Goal: Transaction & Acquisition: Obtain resource

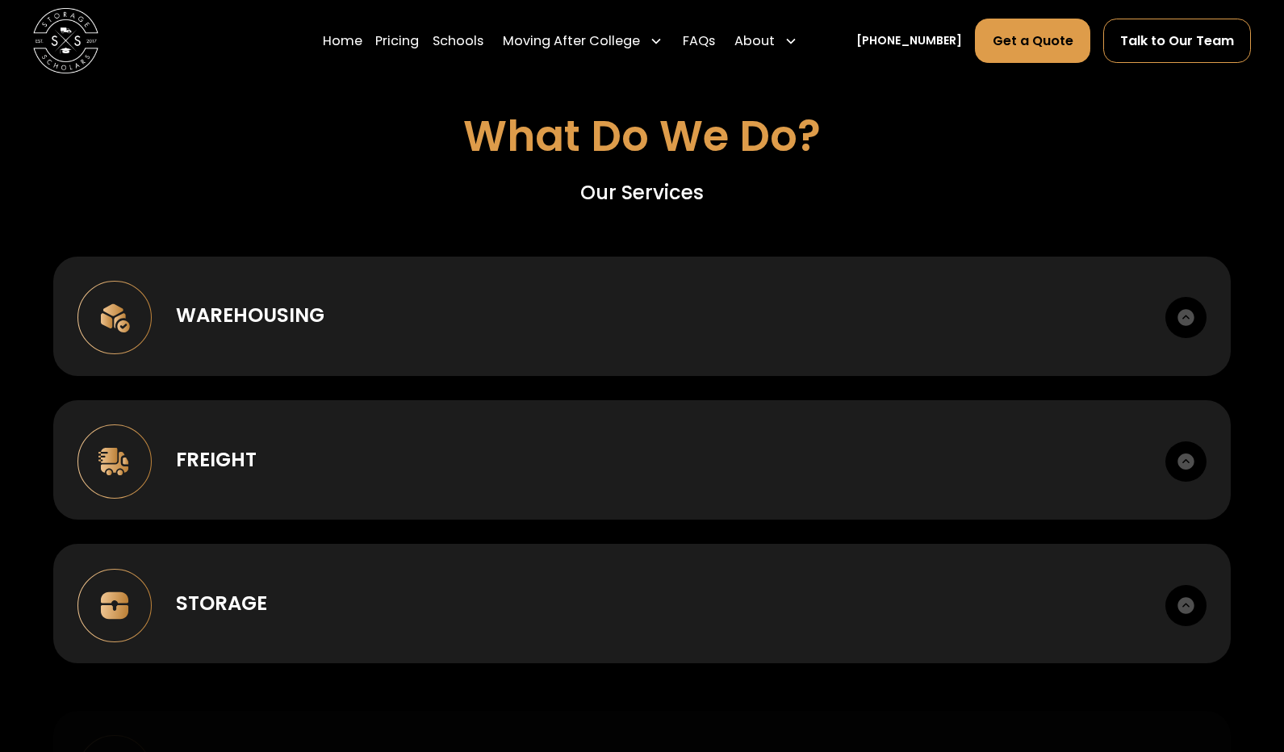
scroll to position [1213, 0]
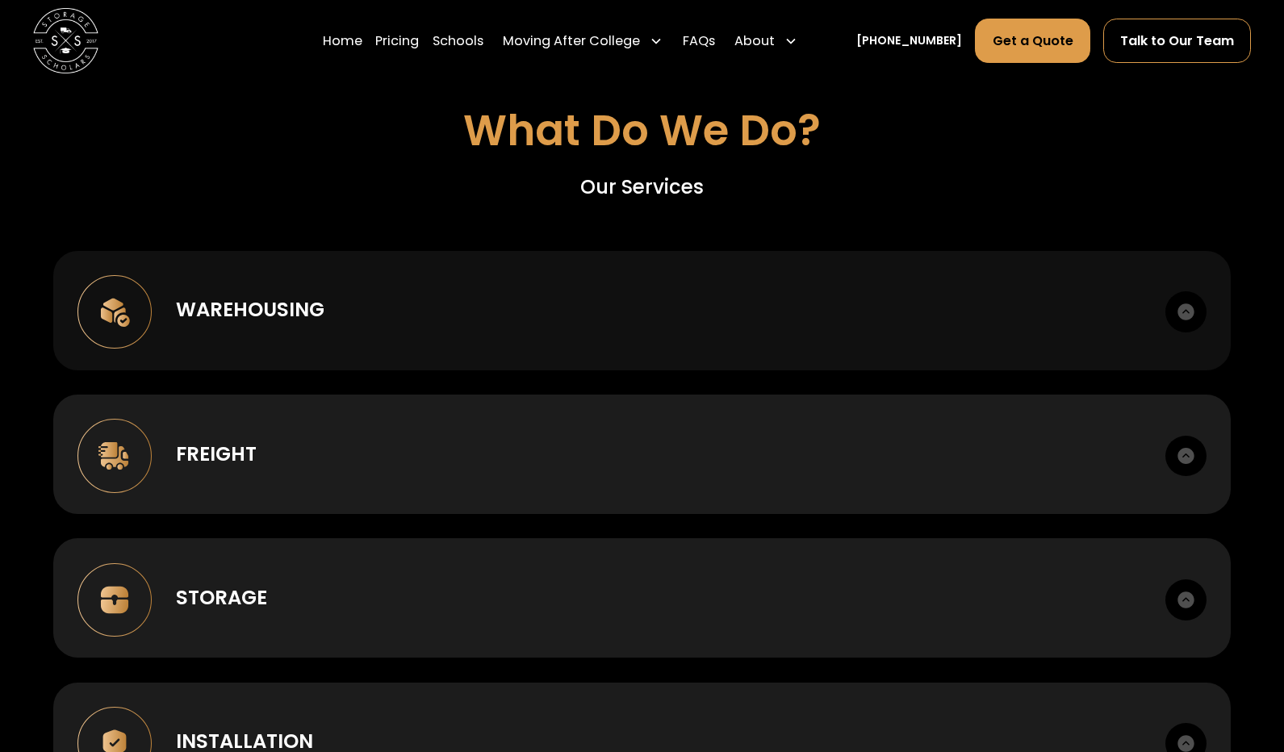
click at [790, 302] on div "Warehousing" at bounding box center [658, 309] width 964 height 29
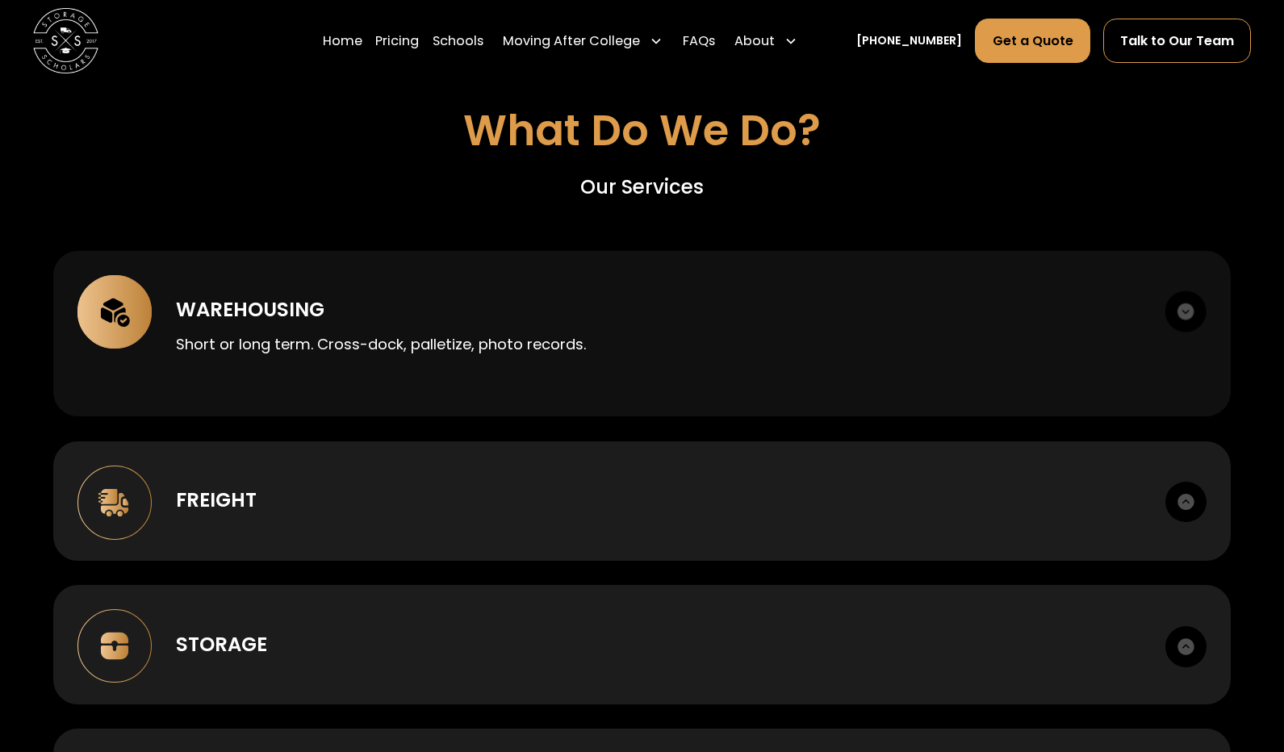
click at [790, 302] on div "Warehousing" at bounding box center [658, 309] width 964 height 29
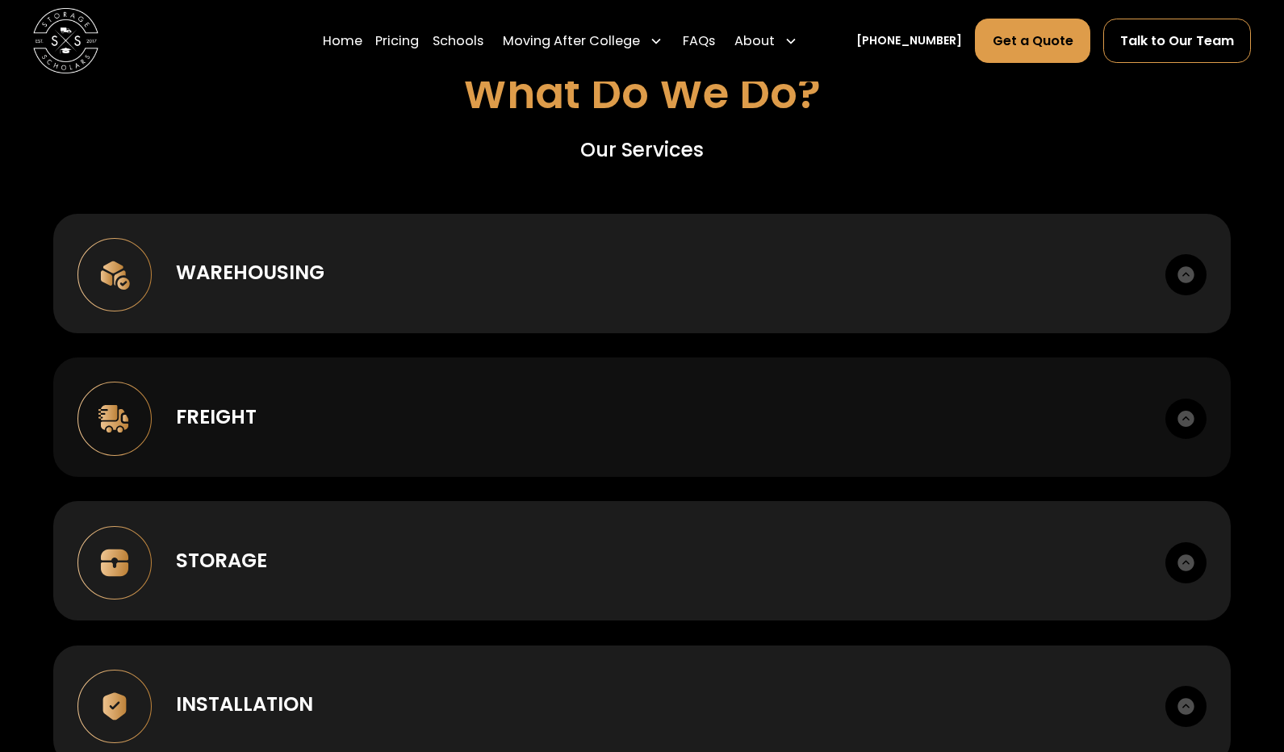
click at [756, 397] on div "Freight LTL, FTL, last mile. Scheduled delivery windows. Liftgate and inside de…" at bounding box center [641, 416] width 1177 height 119
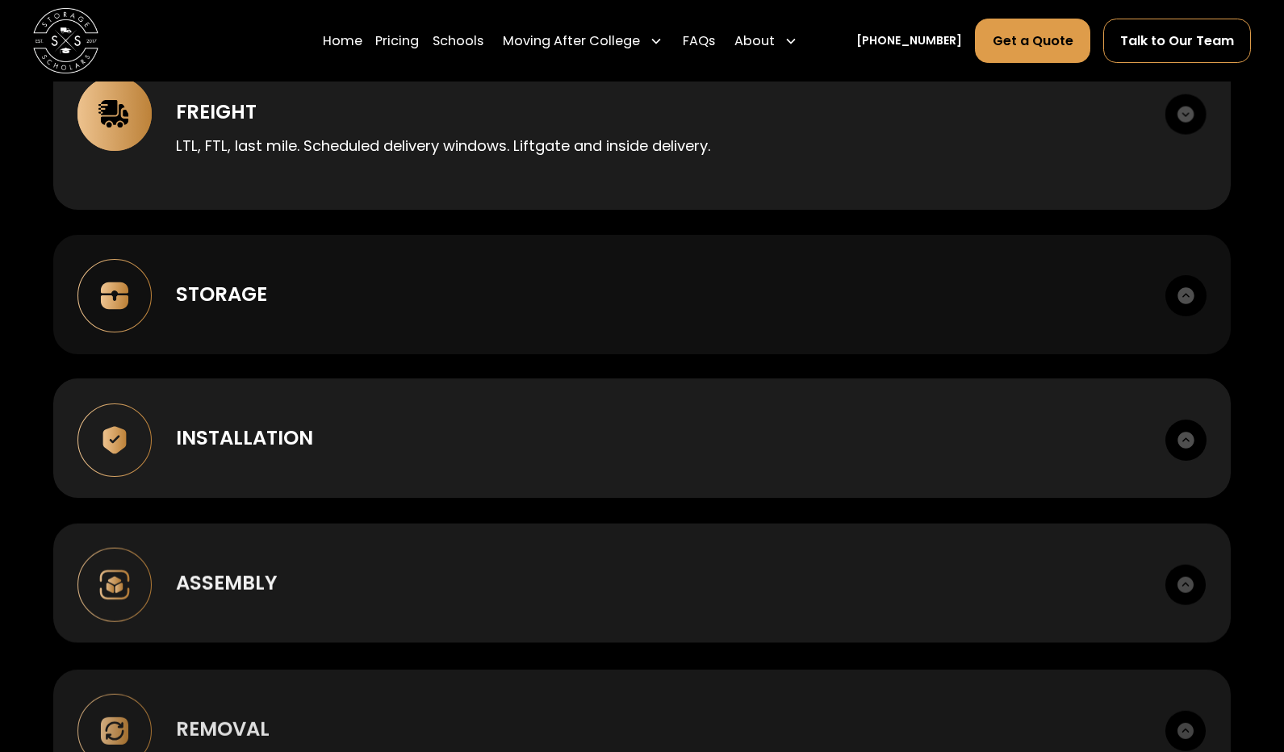
click at [756, 271] on div "Storage Climate-appropriate options. Secure facilities. Itemized inventory." at bounding box center [641, 294] width 1177 height 119
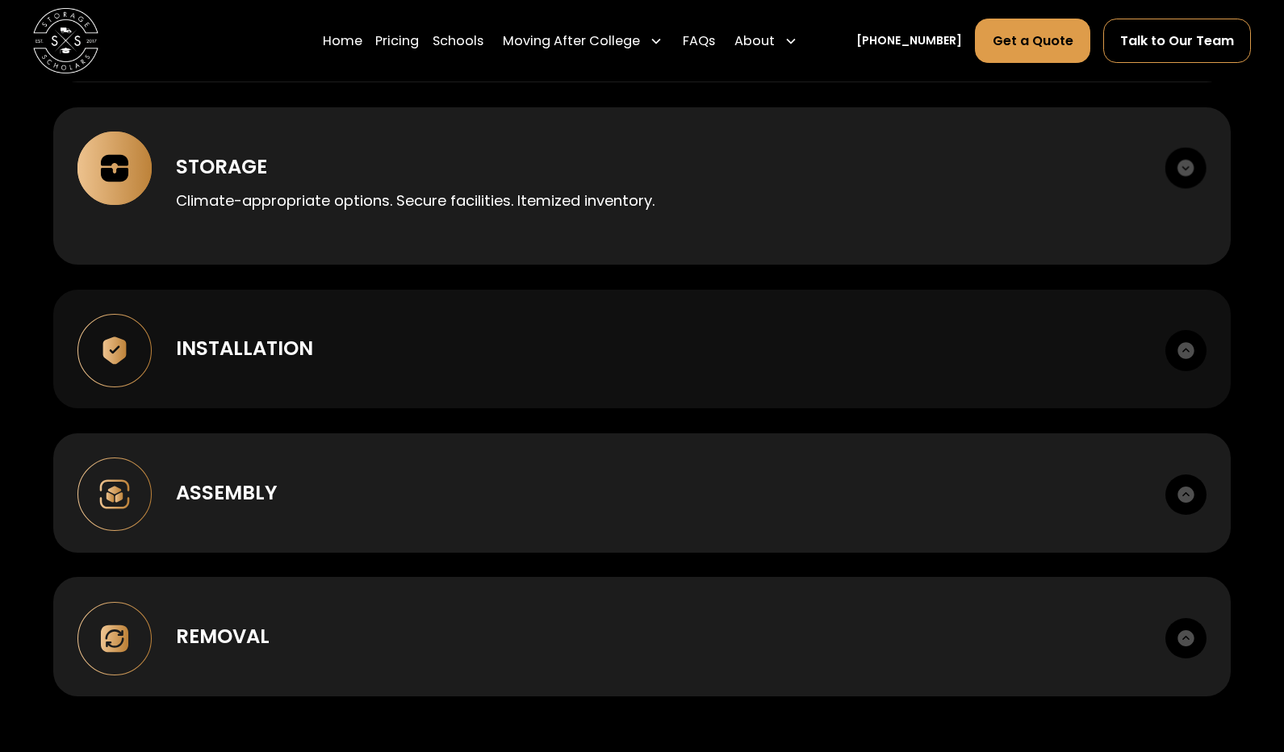
click at [704, 339] on div "Installation" at bounding box center [658, 348] width 964 height 29
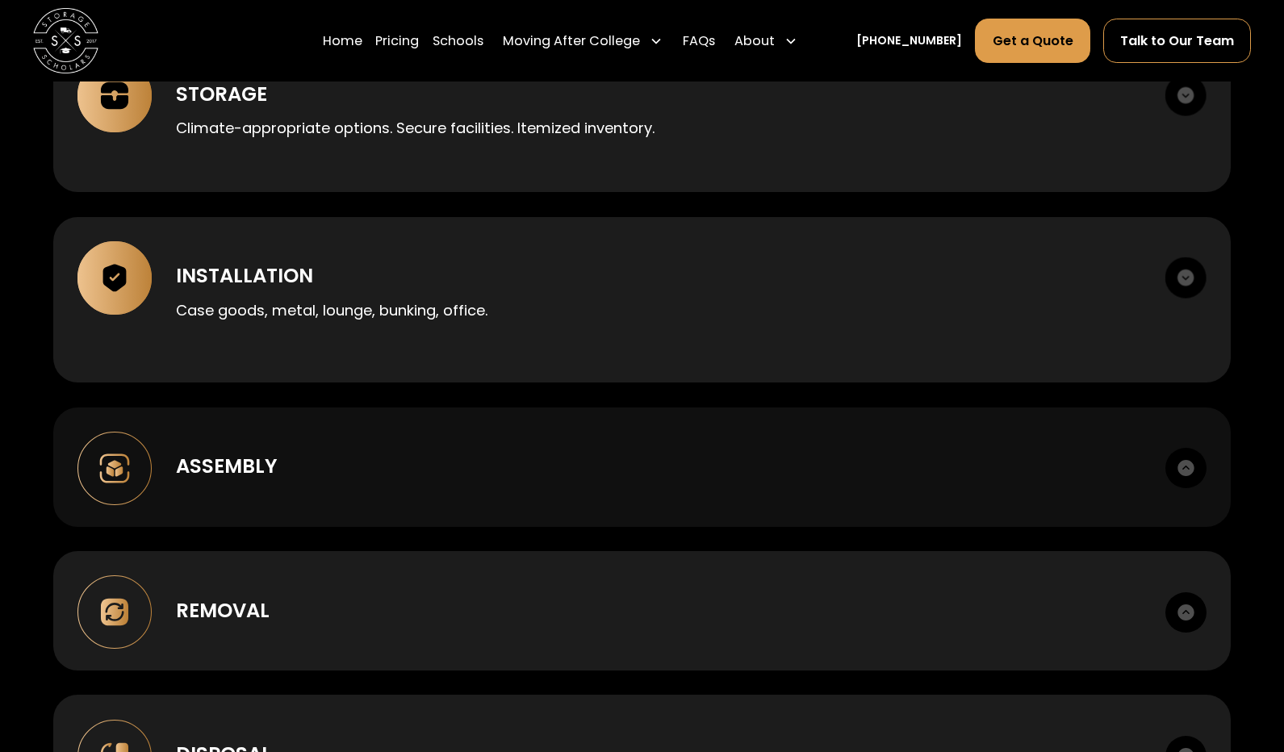
click at [630, 449] on div "Assembly Box to room setup. Hardware management." at bounding box center [641, 466] width 1177 height 119
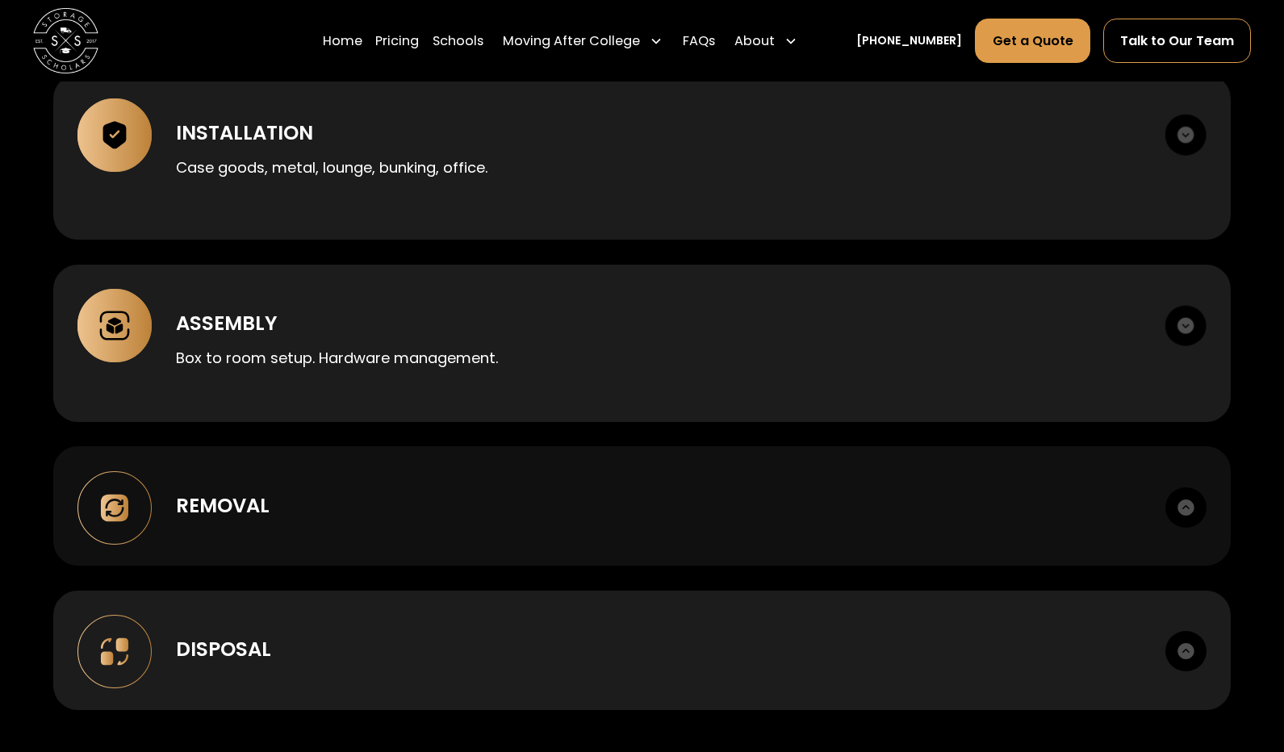
click at [592, 499] on div "Removal" at bounding box center [658, 505] width 964 height 29
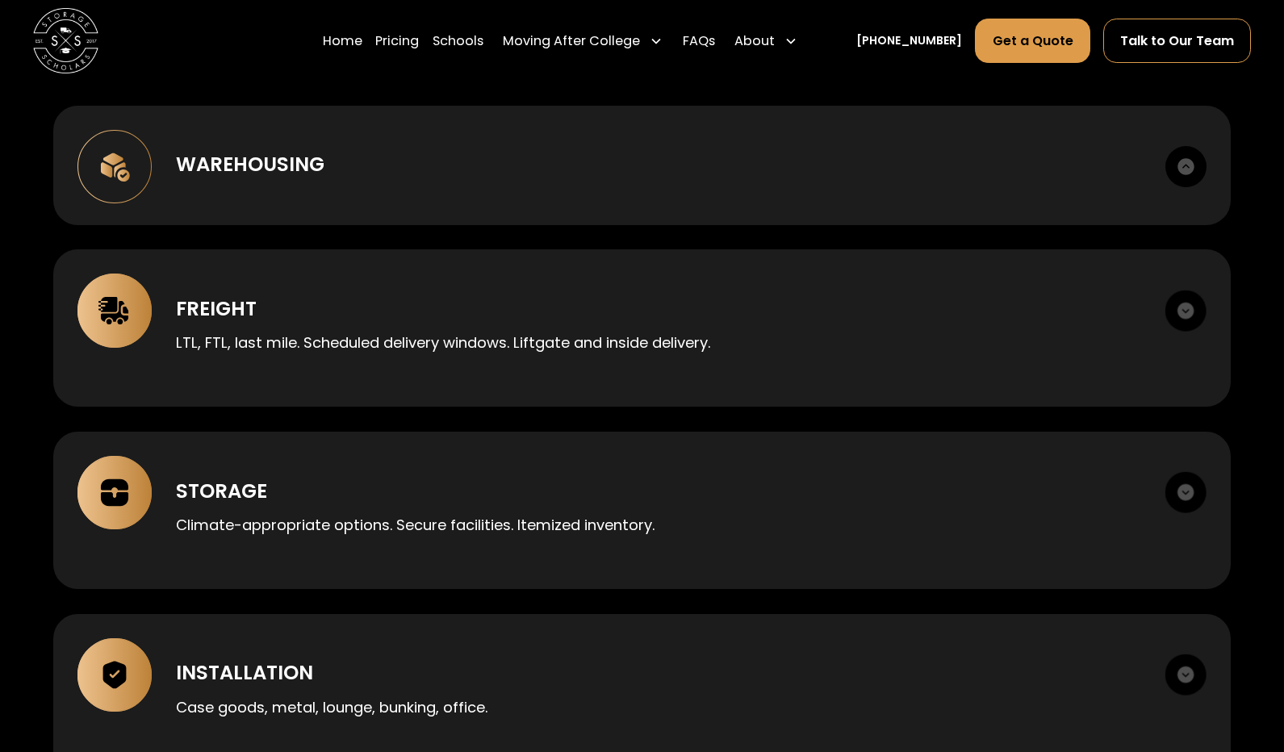
scroll to position [1382, 0]
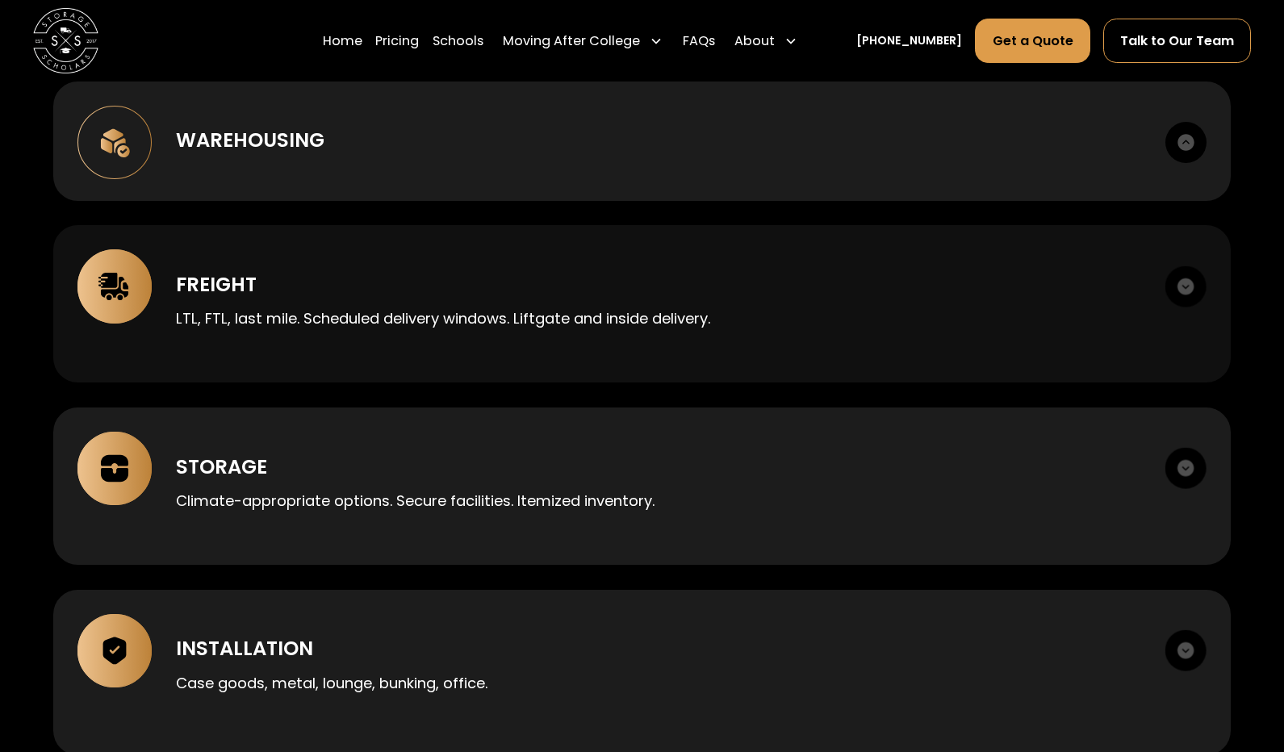
click at [608, 350] on div "Freight LTL, FTL, last mile. Scheduled delivery windows. Liftgate and inside de…" at bounding box center [641, 303] width 1177 height 157
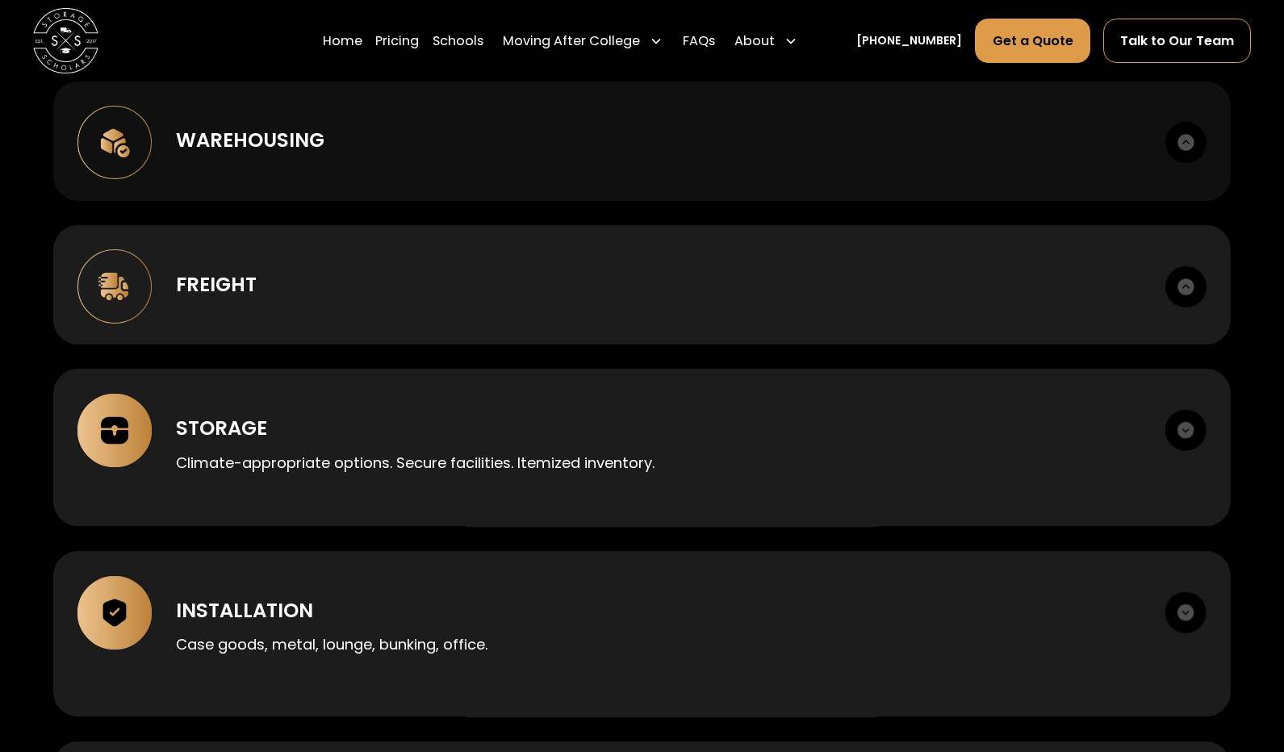
click at [634, 169] on div "Warehousing Short or long term. Cross-dock, palletize, photo records." at bounding box center [641, 140] width 1177 height 119
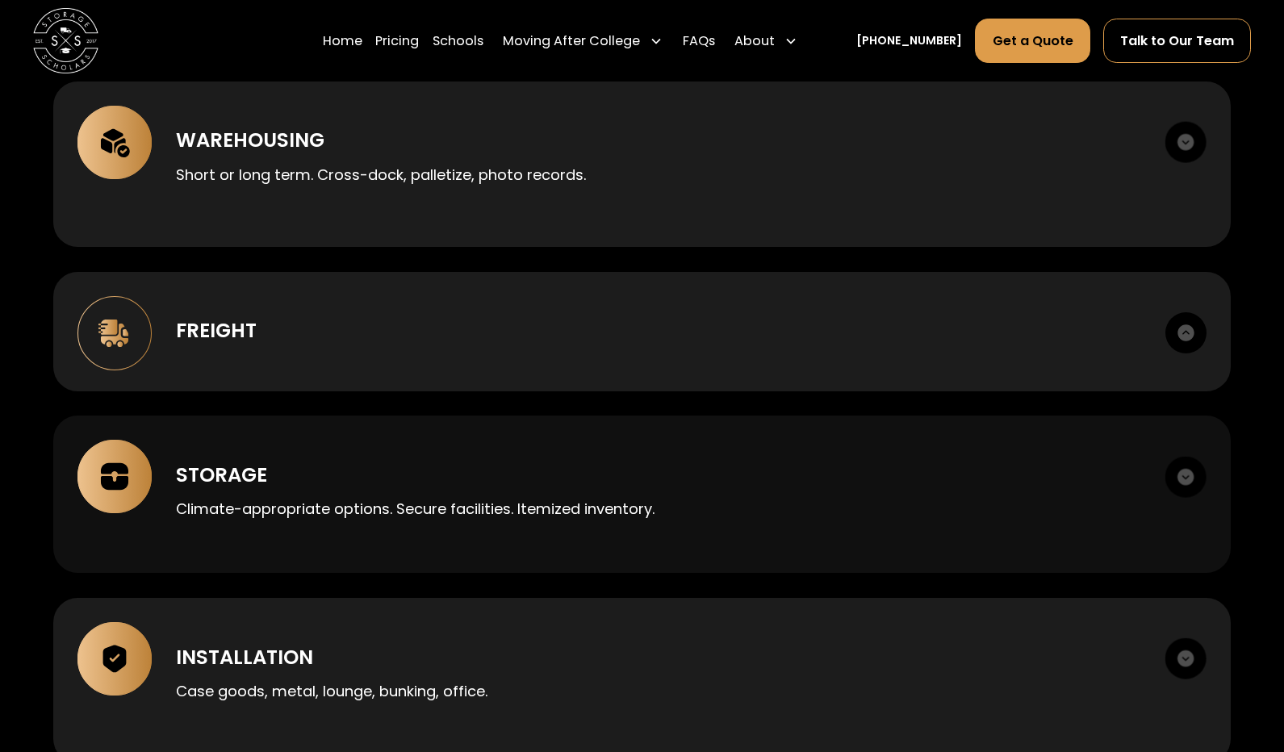
click at [532, 515] on p "Climate-appropriate options. Secure facilities. Itemized inventory." at bounding box center [658, 509] width 964 height 22
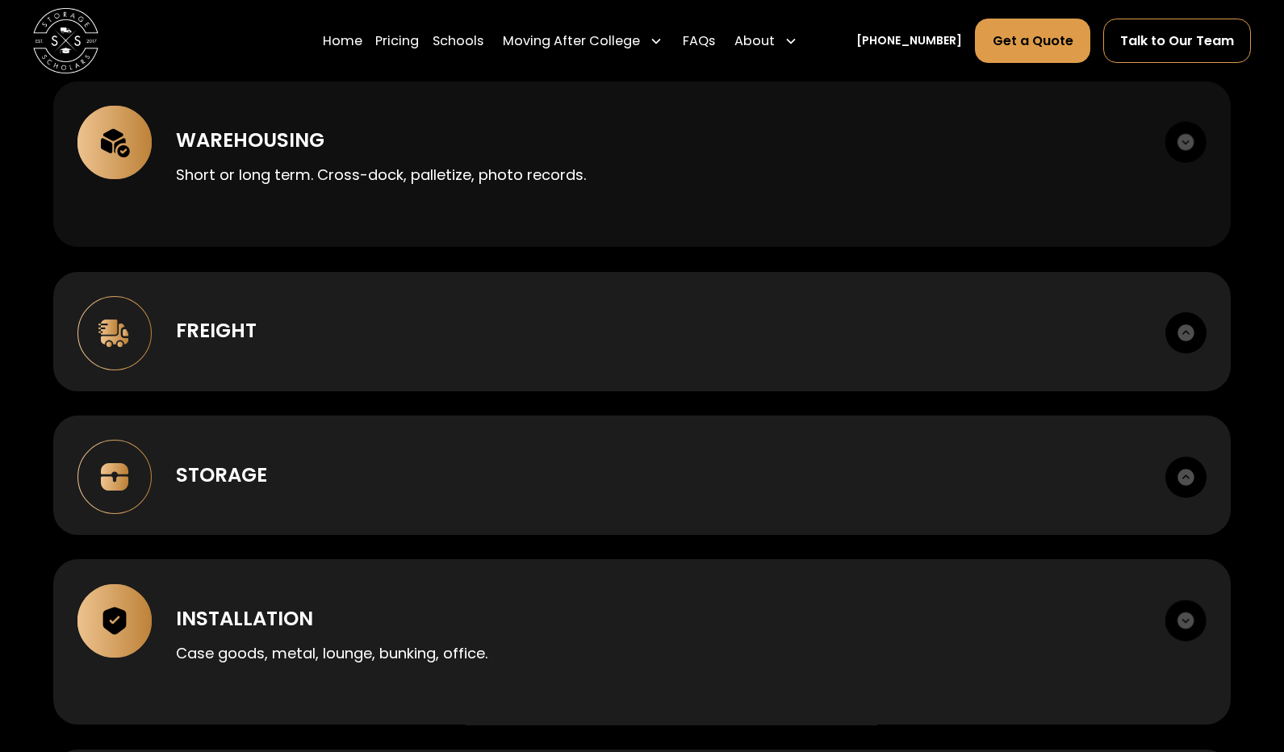
click at [561, 156] on div "Short or long term. Cross-dock, palletize, photo records." at bounding box center [658, 171] width 964 height 30
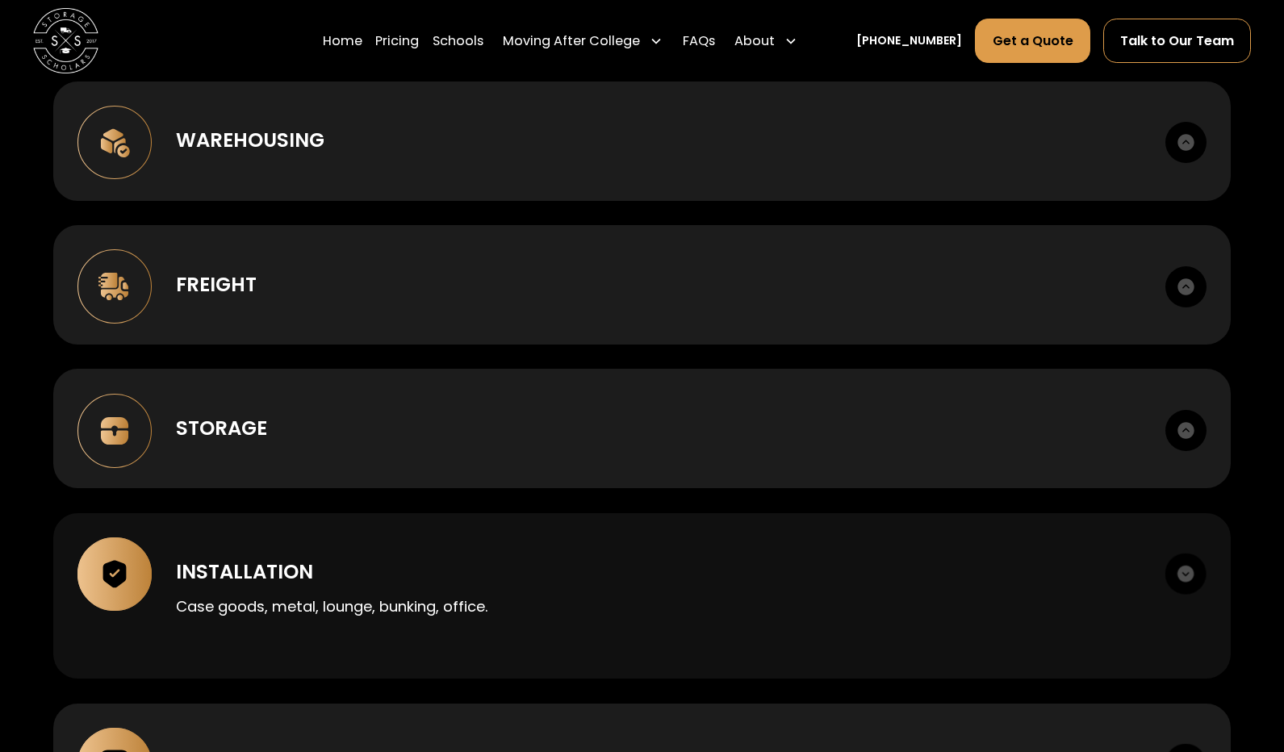
click at [443, 556] on div "Installation Case goods, metal, lounge, bunking, office." at bounding box center [641, 596] width 1177 height 166
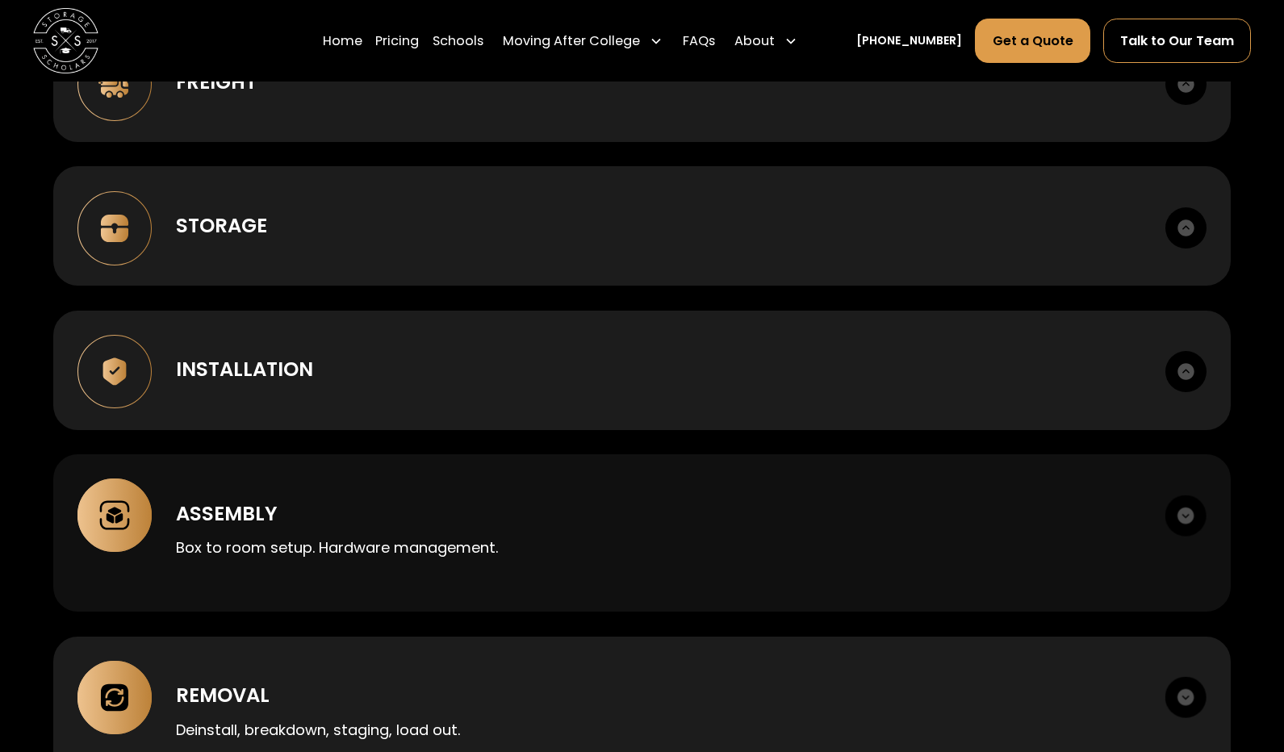
click at [425, 566] on div "Box to room setup. Hardware management." at bounding box center [658, 547] width 964 height 38
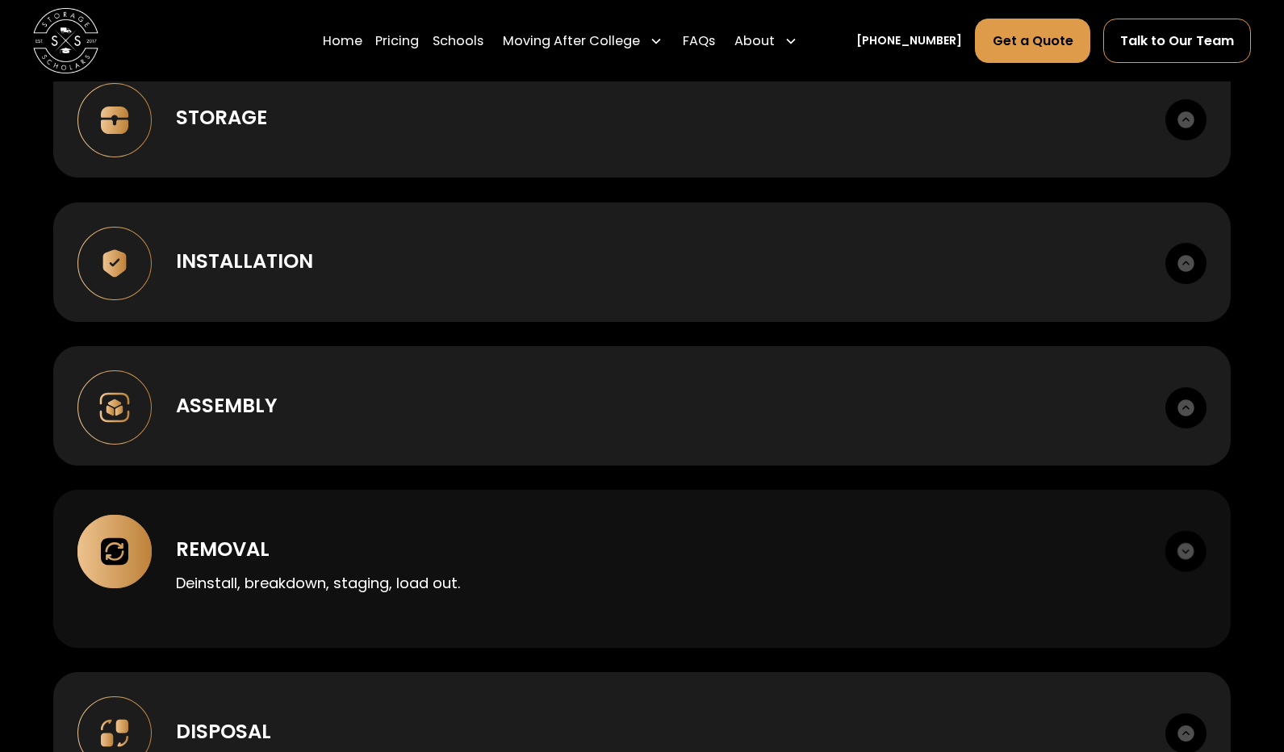
click at [428, 562] on div "Removal" at bounding box center [658, 549] width 964 height 29
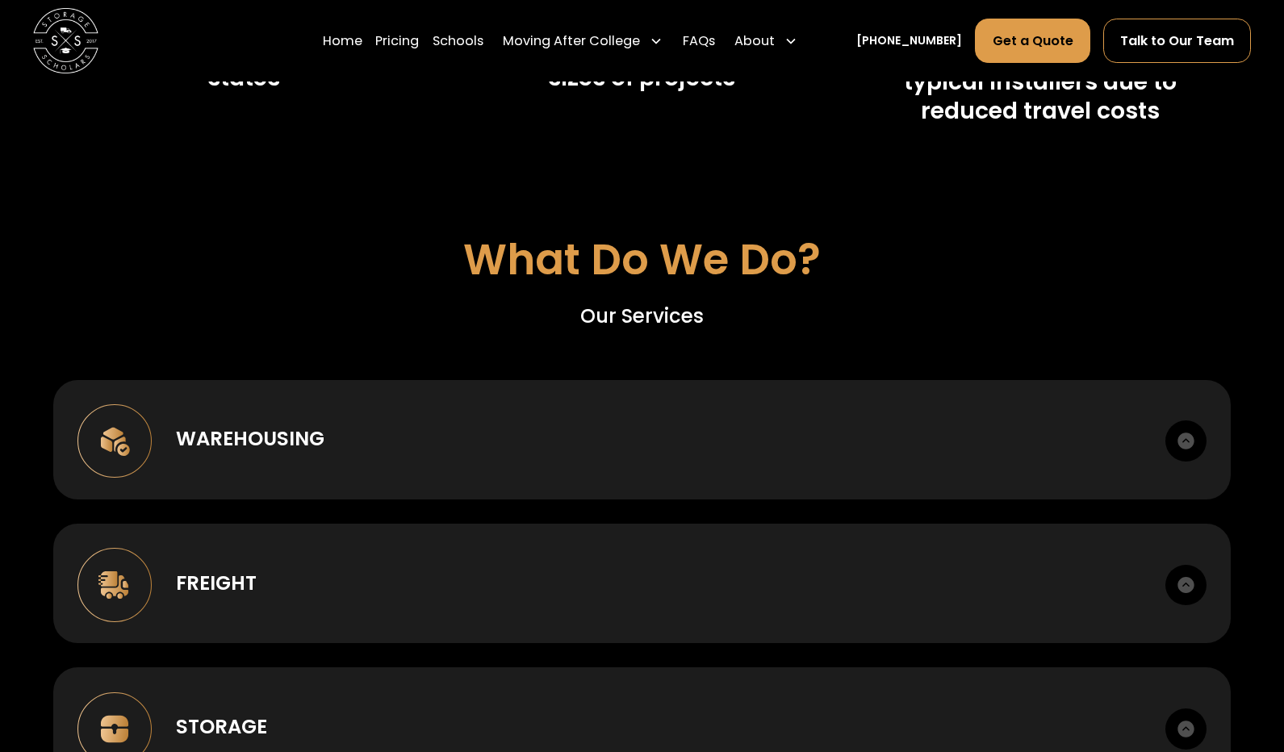
scroll to position [1047, 0]
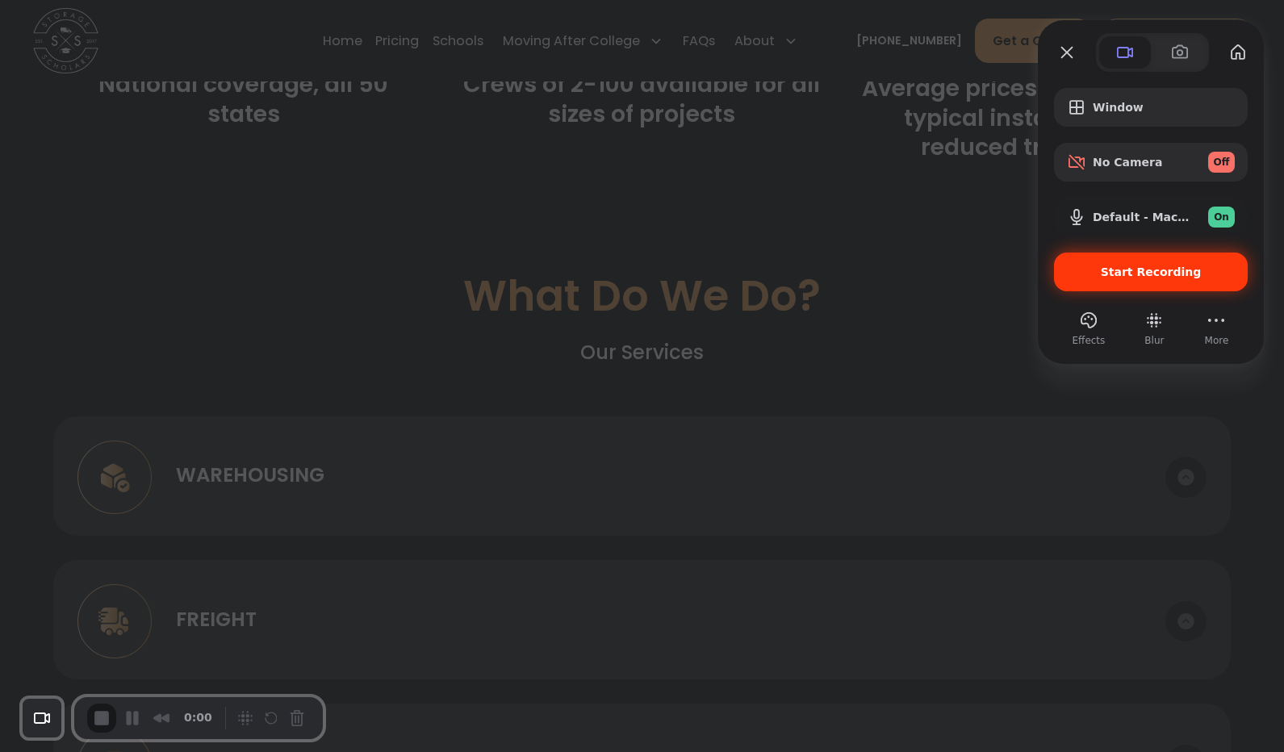
click at [1118, 277] on span "Start Recording" at bounding box center [1150, 271] width 101 height 13
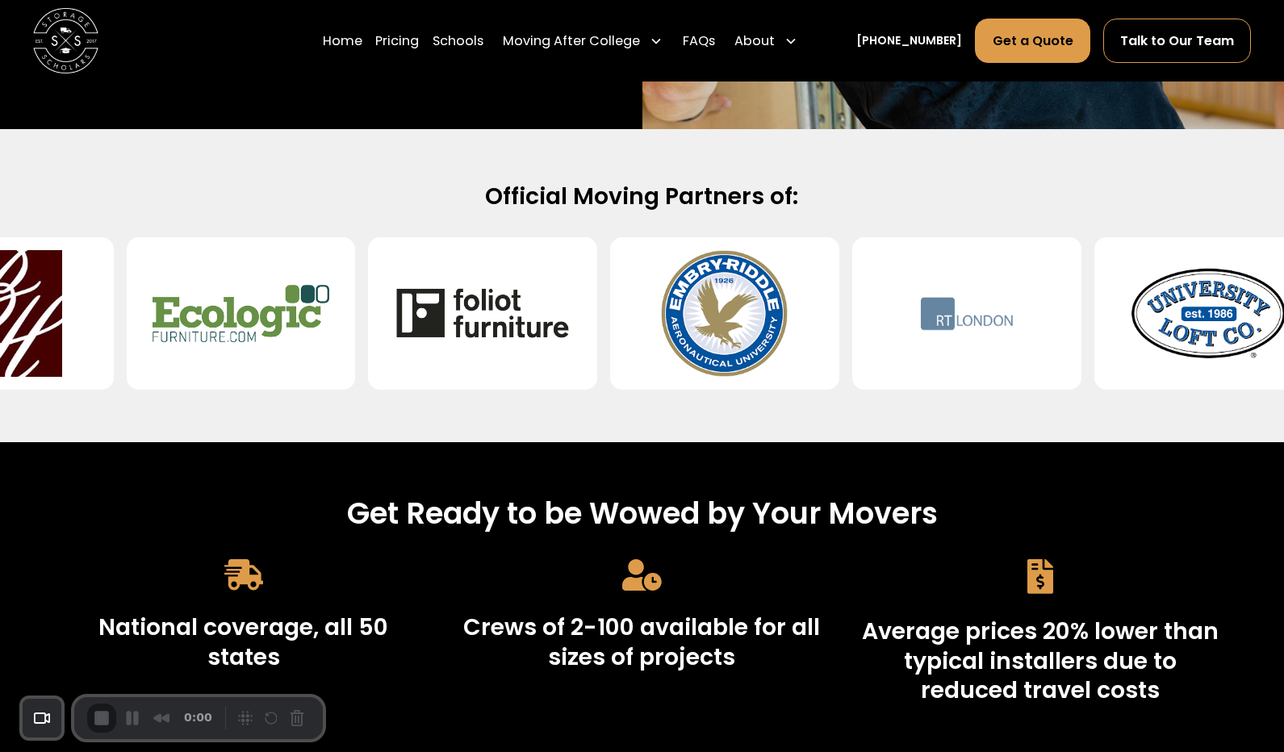
scroll to position [0, 0]
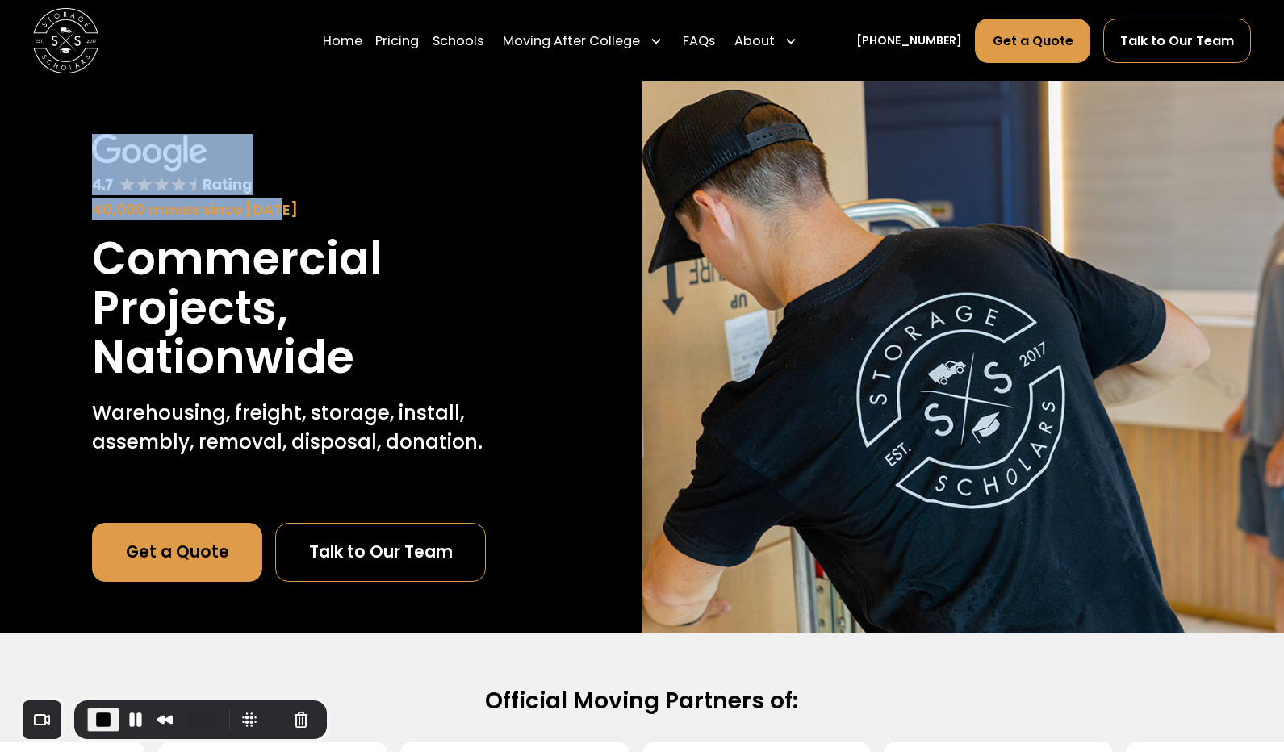
drag, startPoint x: 281, startPoint y: 212, endPoint x: 102, endPoint y: 135, distance: 194.4
click at [102, 135] on div "40,000 moves since [DATE]" at bounding box center [320, 177] width 457 height 86
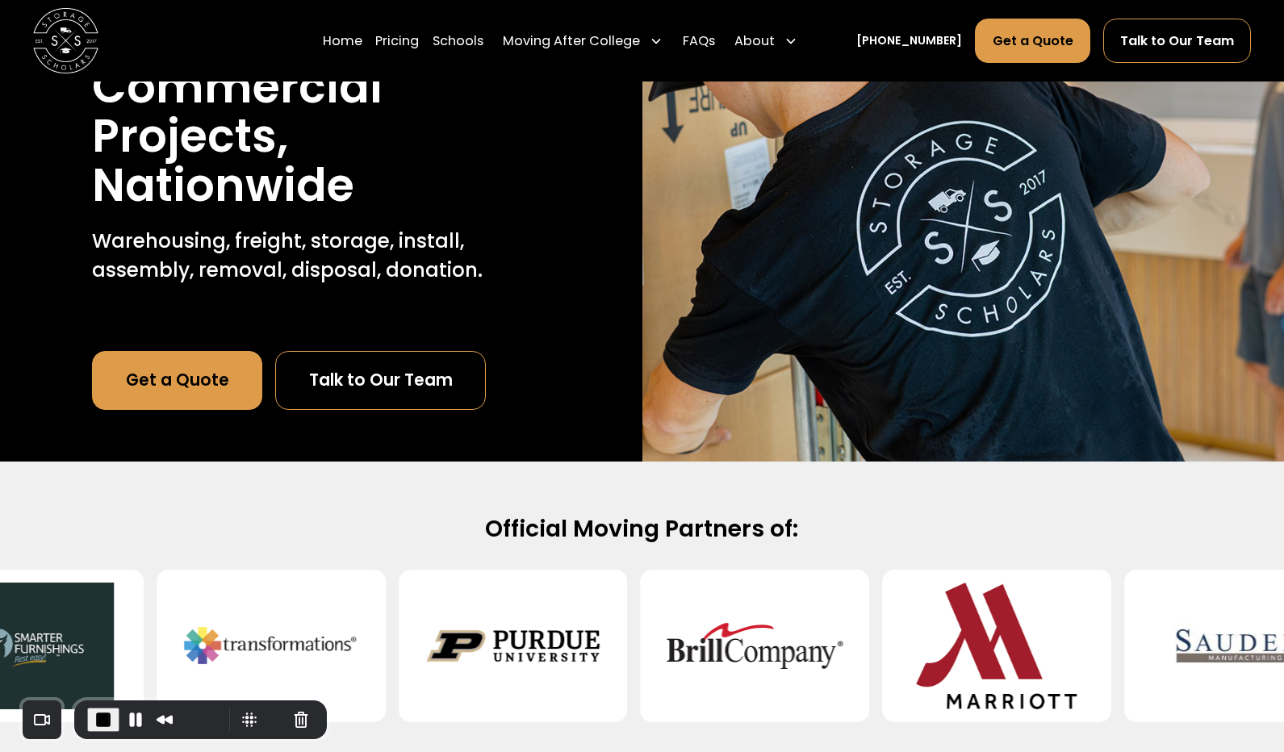
scroll to position [178, 0]
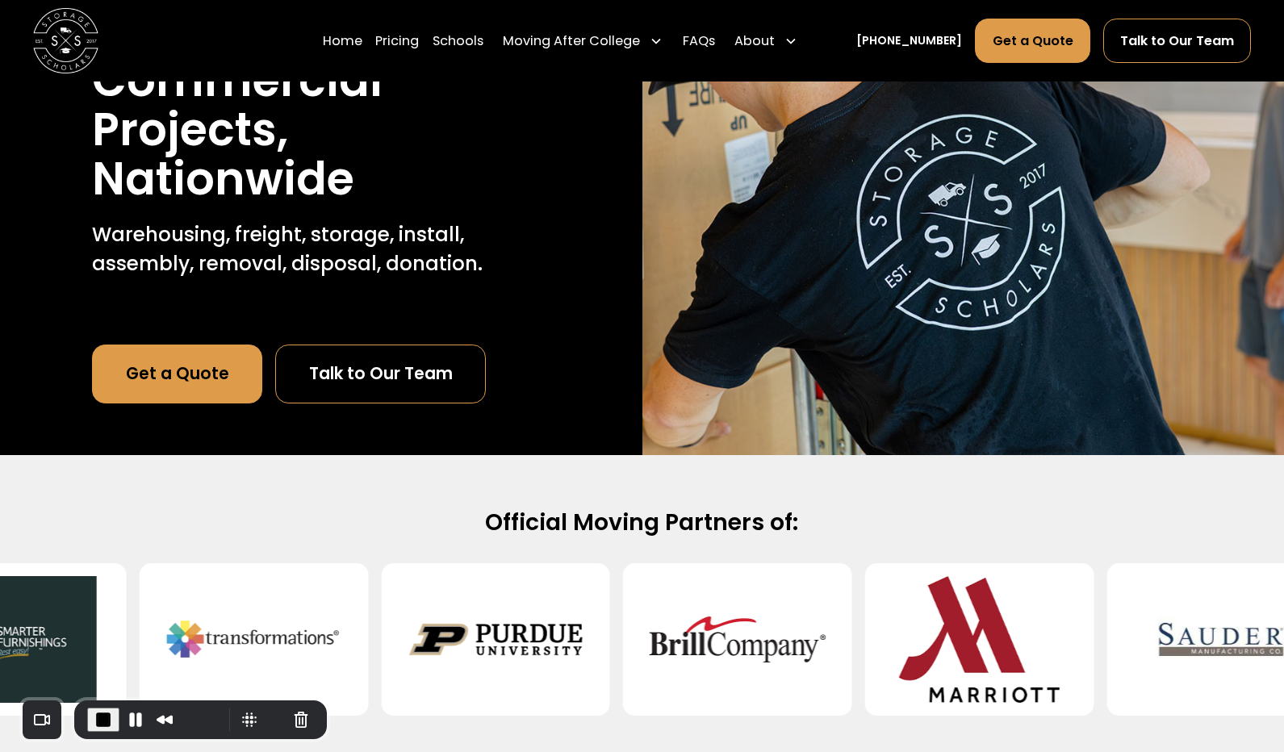
click at [205, 372] on link "Get a Quote" at bounding box center [177, 373] width 170 height 59
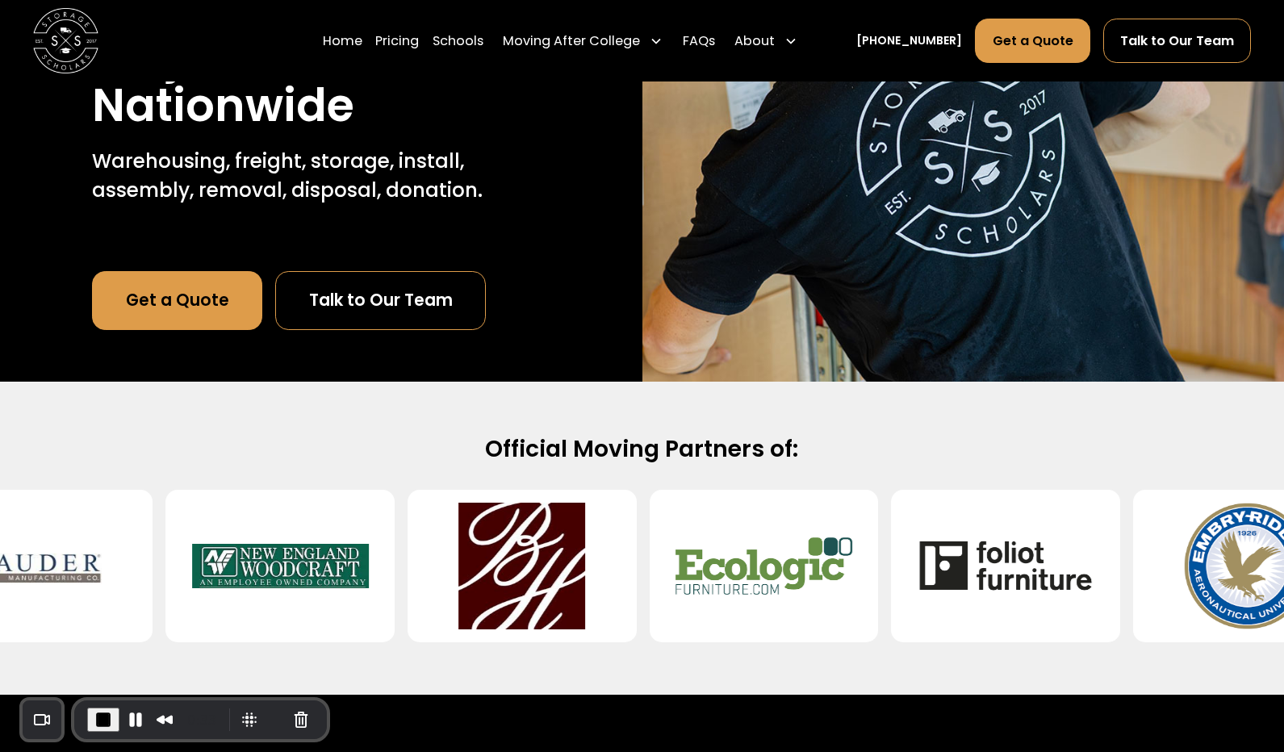
scroll to position [269, 0]
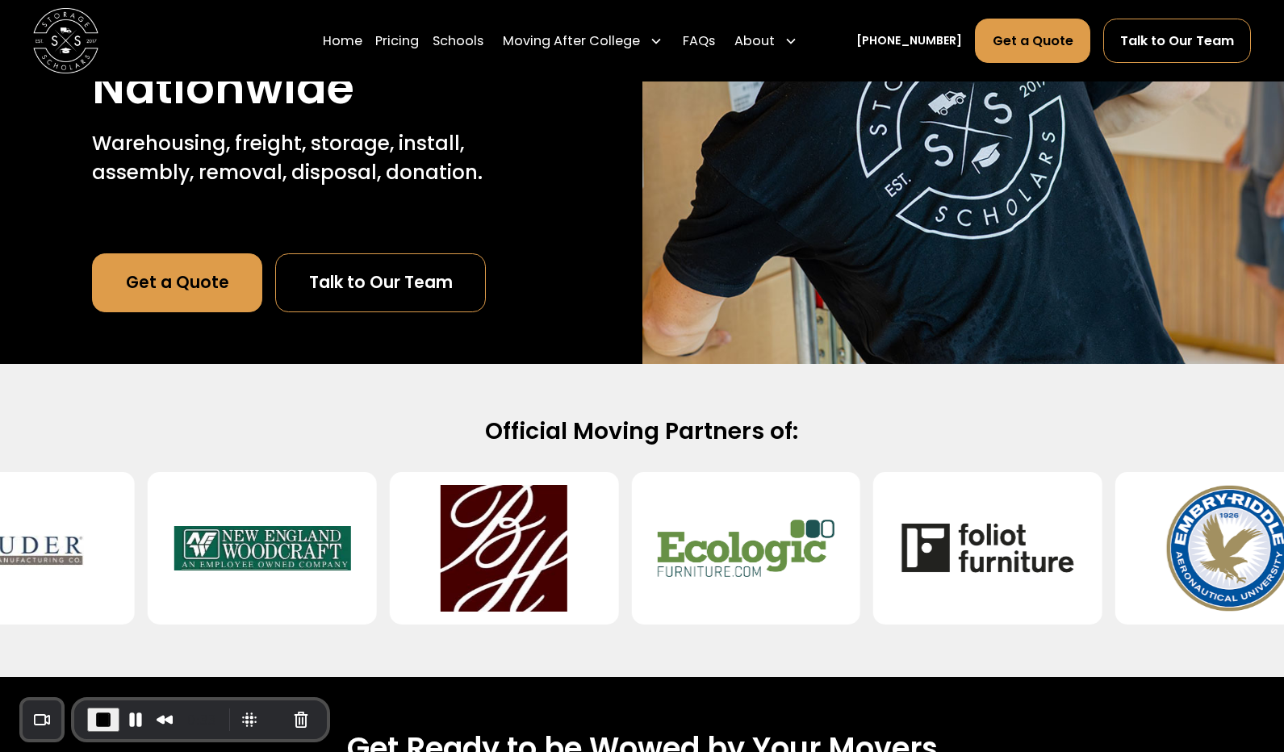
click at [432, 289] on link "Talk to Our Team" at bounding box center [380, 282] width 211 height 59
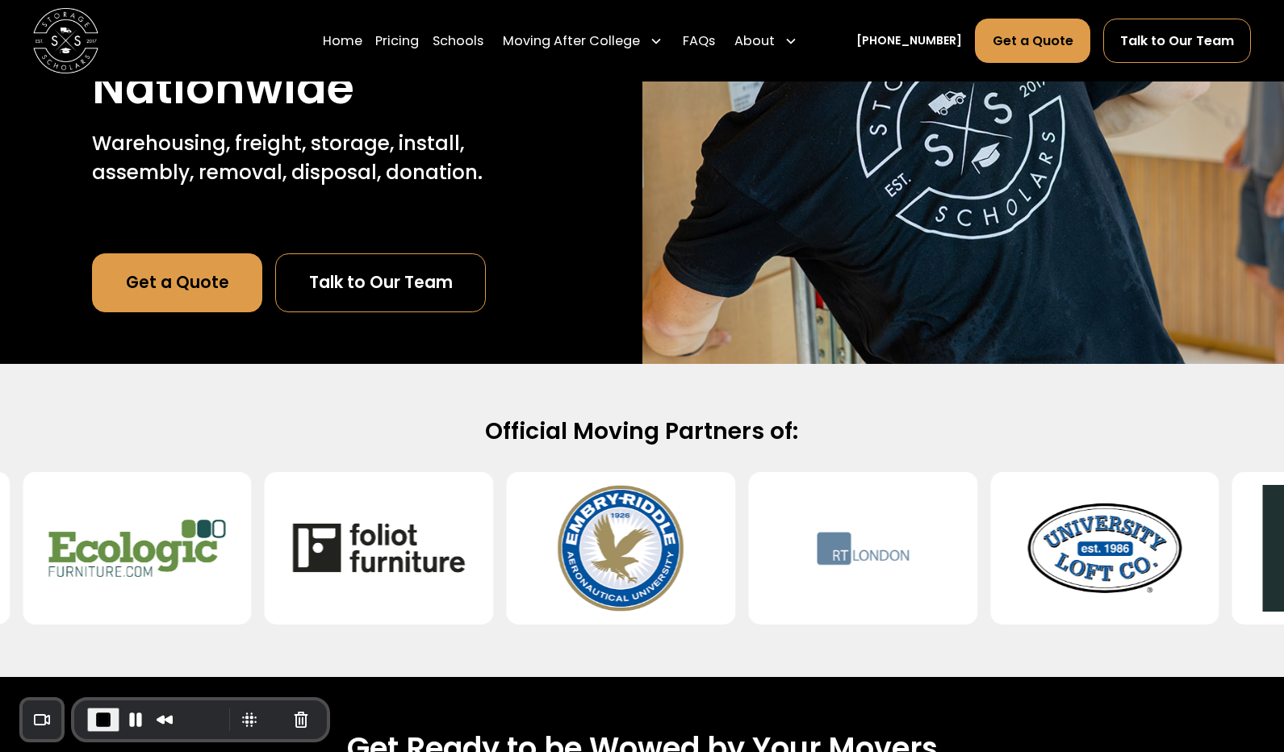
click at [193, 296] on link "Get a Quote" at bounding box center [177, 282] width 170 height 59
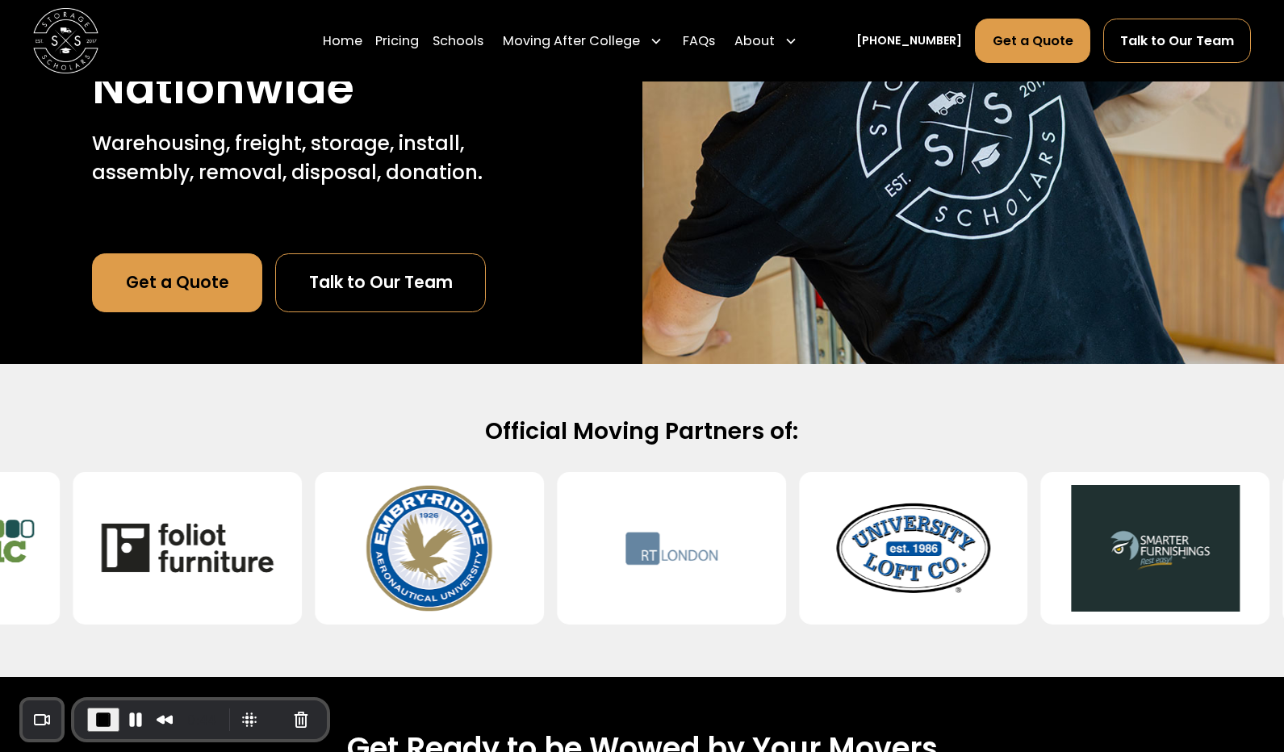
click at [392, 286] on link "Talk to Our Team" at bounding box center [380, 282] width 211 height 59
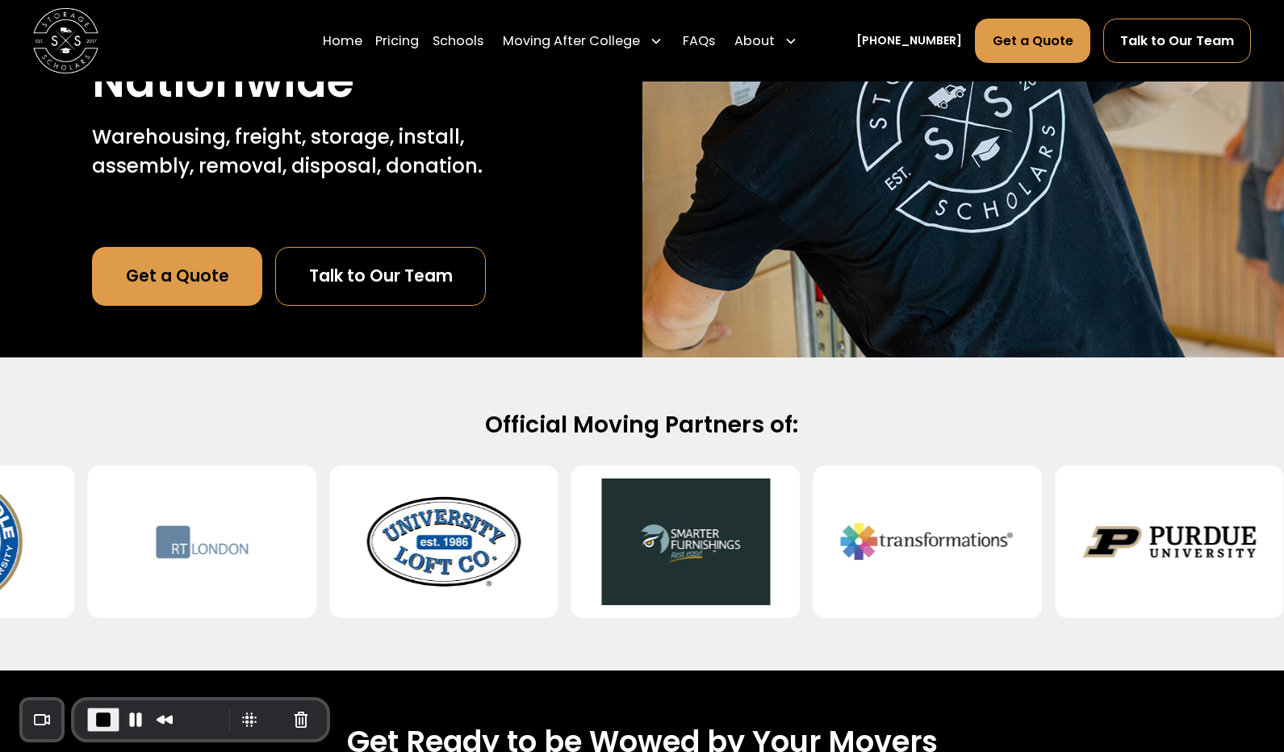
scroll to position [254, 0]
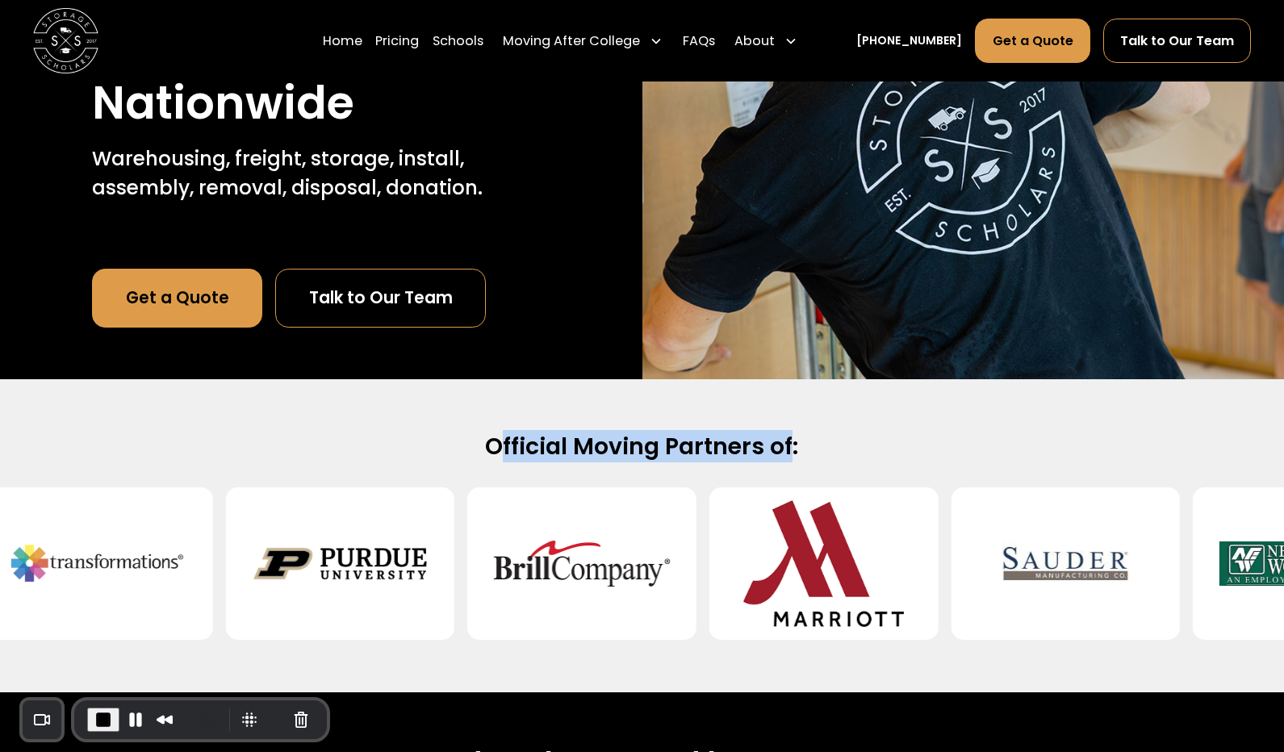
drag, startPoint x: 500, startPoint y: 445, endPoint x: 791, endPoint y: 446, distance: 291.2
click at [791, 446] on h2 "Official Moving Partners of:" at bounding box center [642, 447] width 1046 height 30
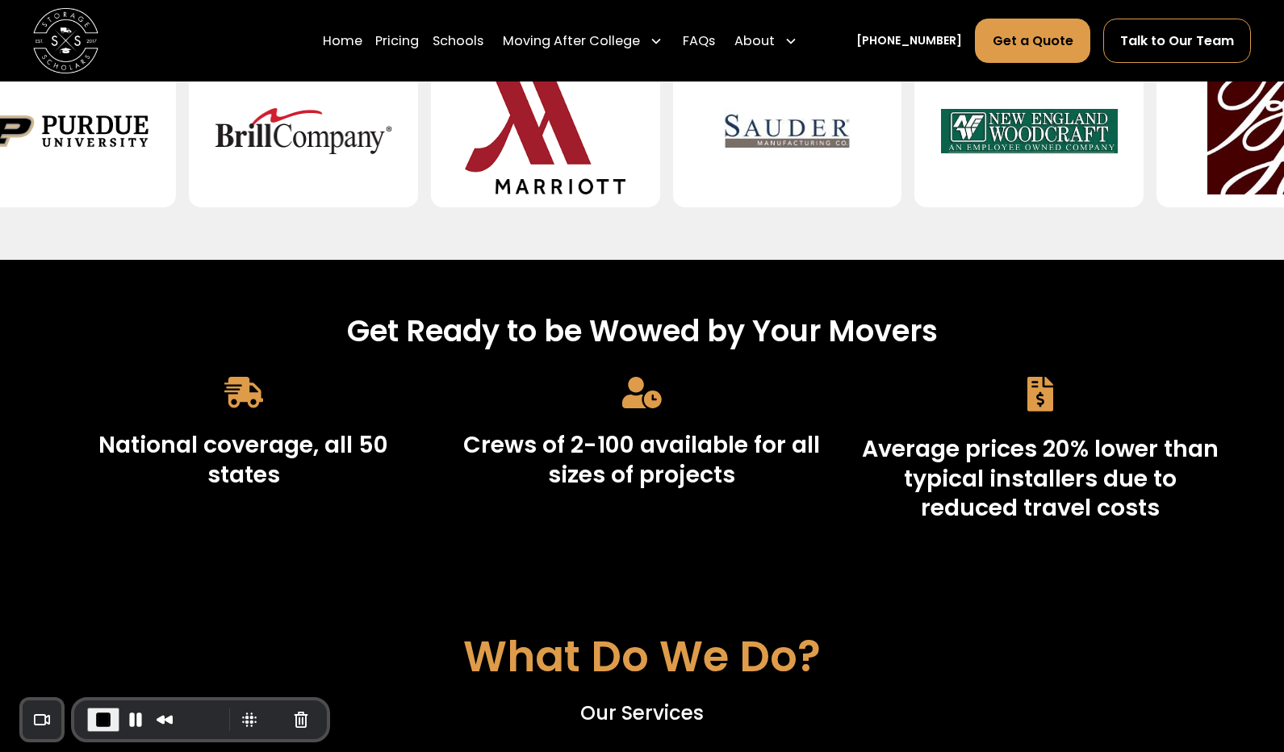
scroll to position [688, 0]
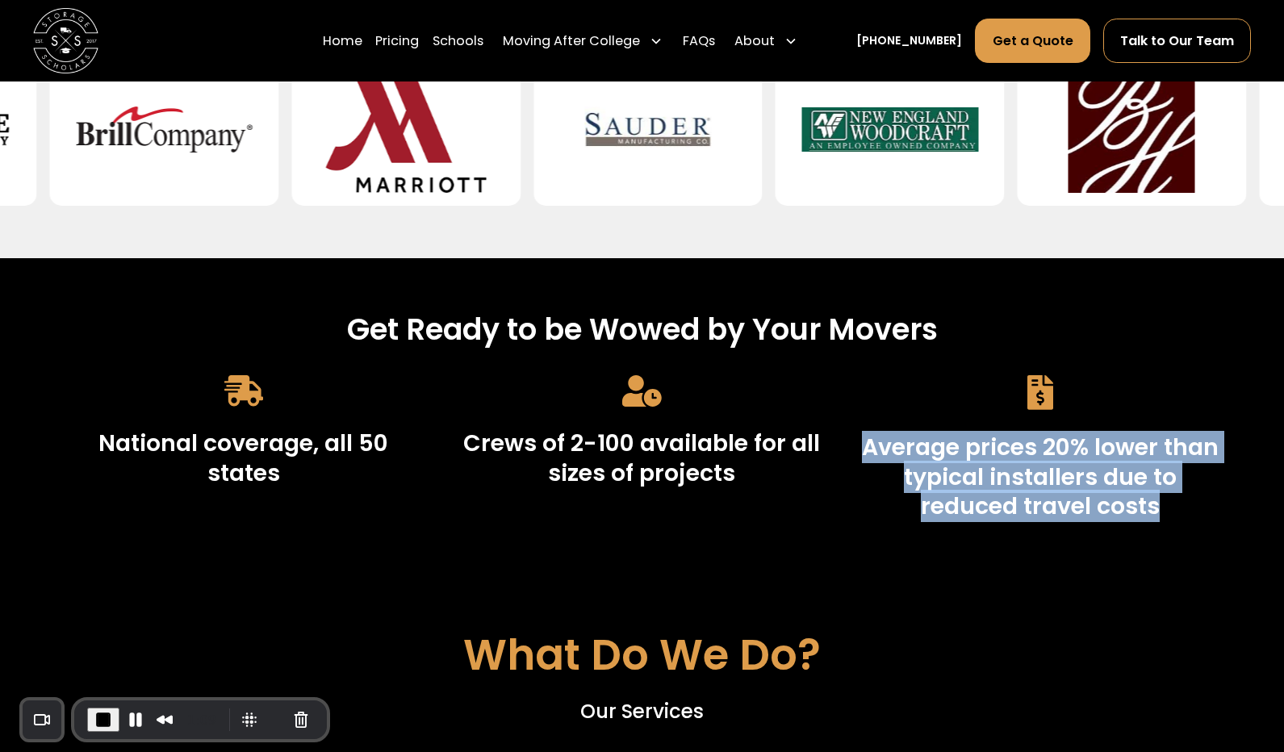
drag, startPoint x: 1161, startPoint y: 511, endPoint x: 967, endPoint y: 386, distance: 230.5
click at [967, 386] on div "Average prices 20% lower than typical installers due to reduced travel costs" at bounding box center [1040, 456] width 359 height 163
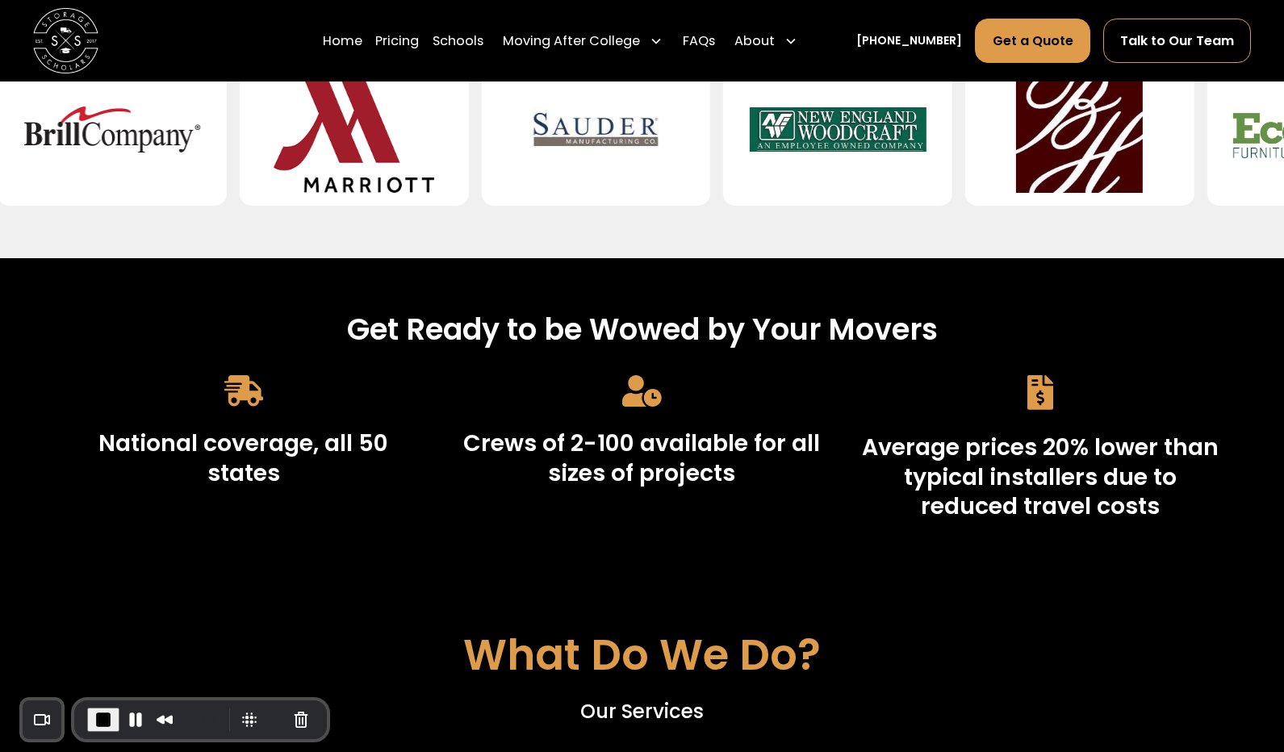
click at [630, 482] on h3 "Crews of 2-100 available for all sizes of projects" at bounding box center [641, 458] width 359 height 60
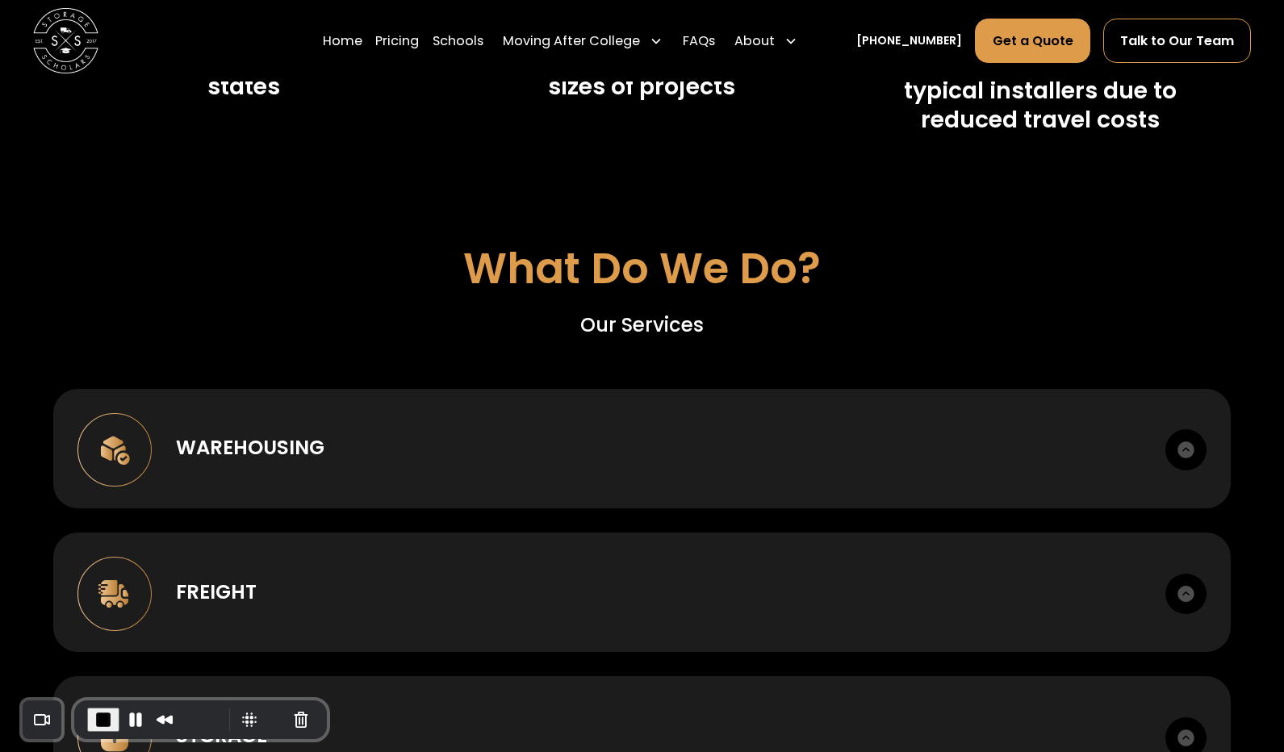
scroll to position [1092, 0]
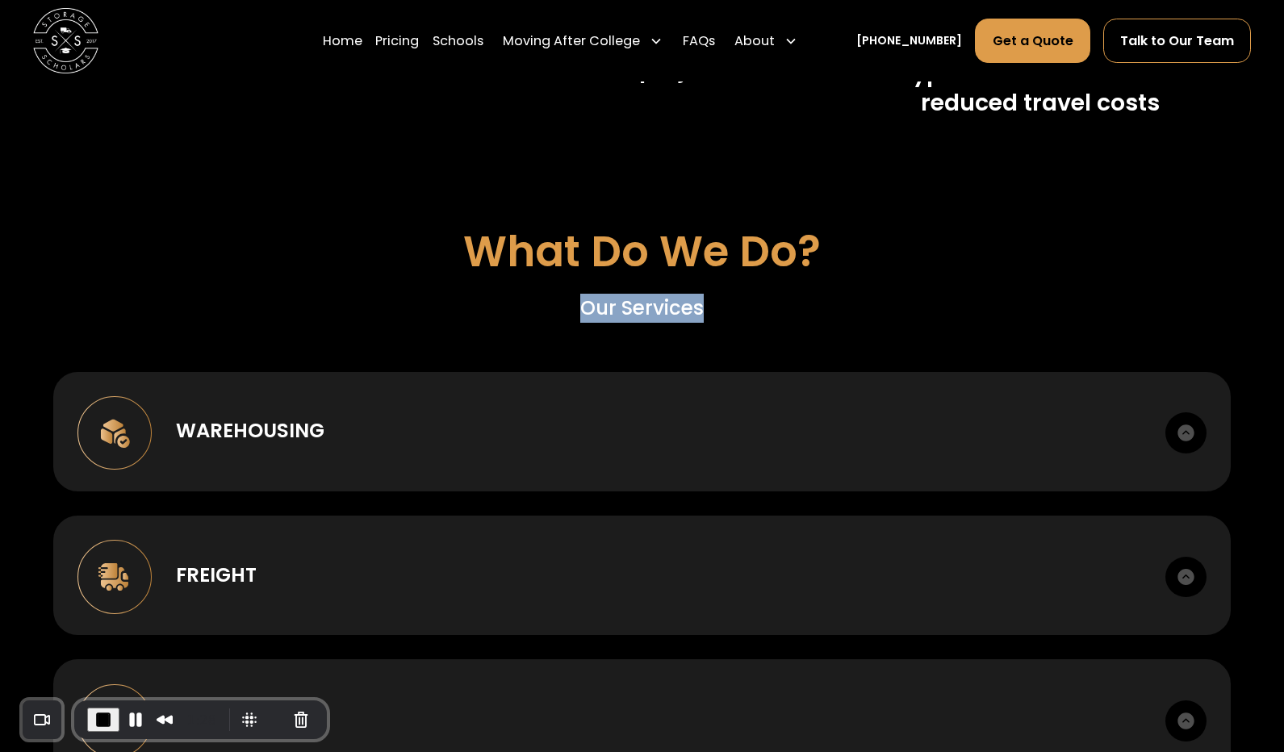
drag, startPoint x: 710, startPoint y: 307, endPoint x: 570, endPoint y: 303, distance: 139.7
click at [570, 303] on div "What Do We Do? Our Services" at bounding box center [641, 274] width 1177 height 97
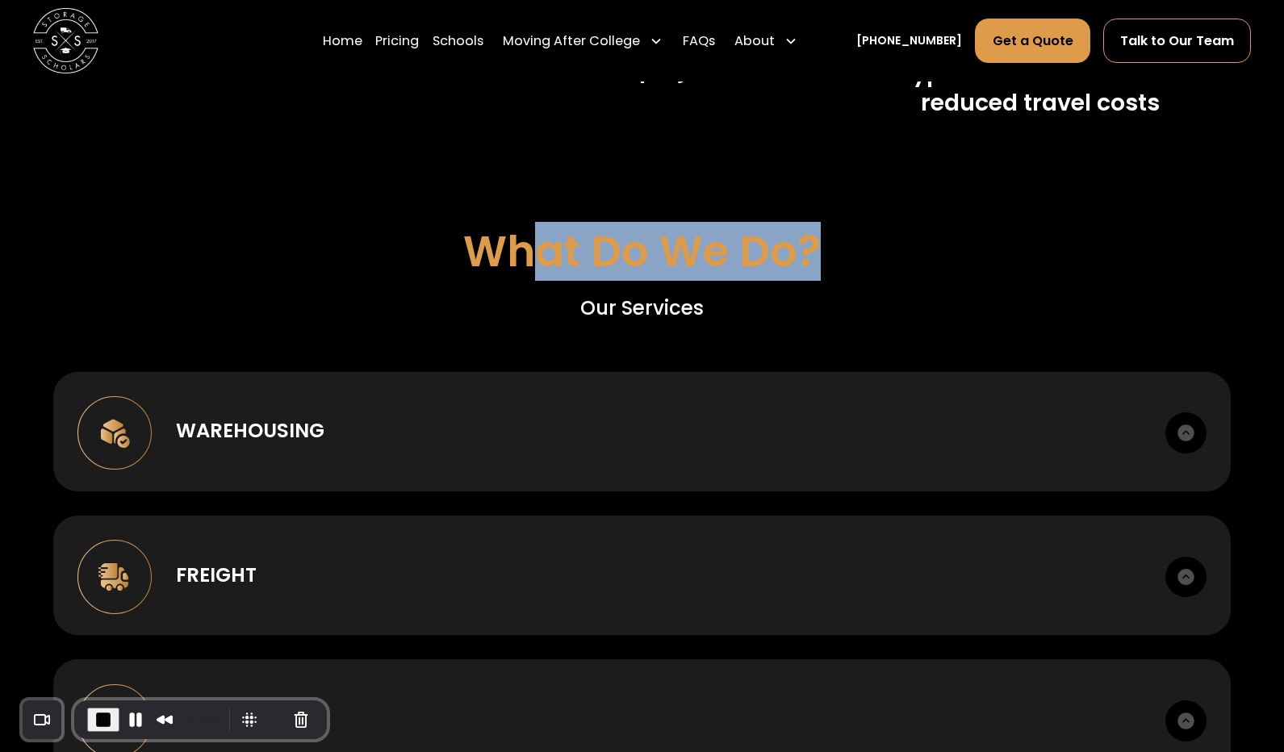
drag, startPoint x: 528, startPoint y: 253, endPoint x: 817, endPoint y: 252, distance: 288.8
click at [817, 252] on h2 "What Do We Do?" at bounding box center [641, 251] width 357 height 51
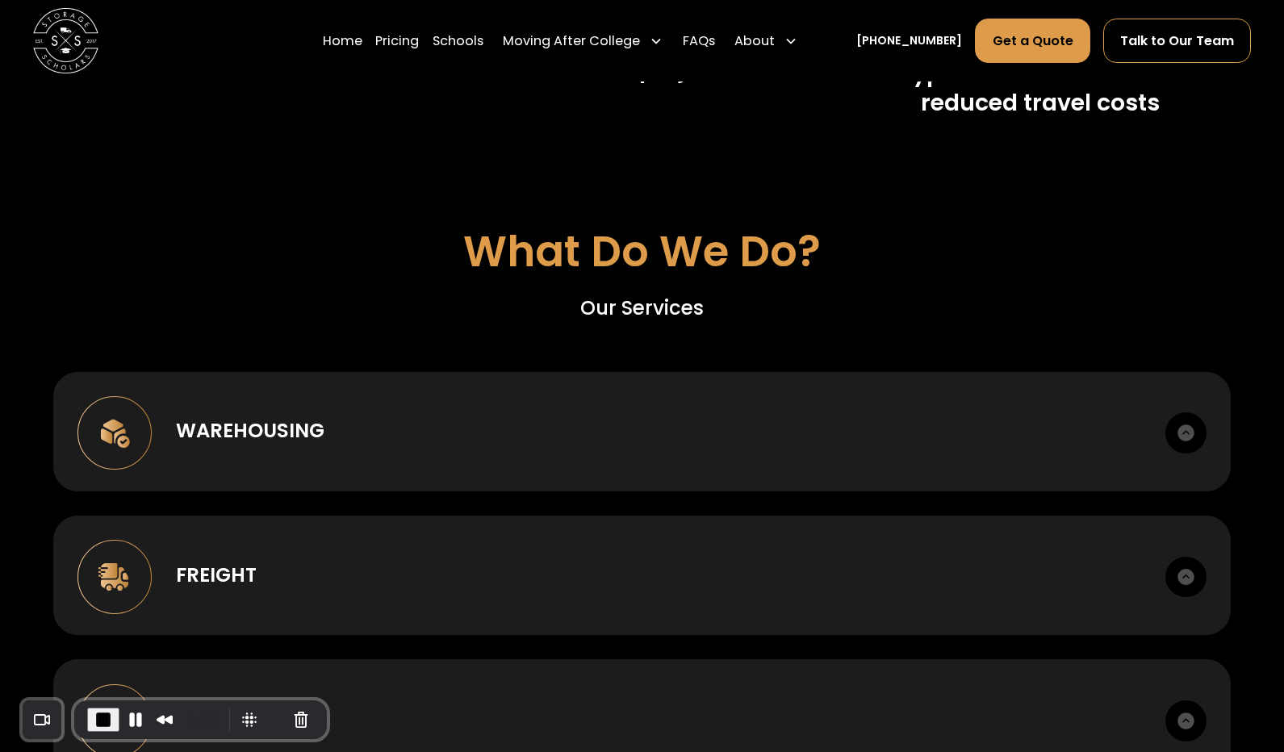
click at [715, 260] on h2 "What Do We Do?" at bounding box center [641, 251] width 357 height 51
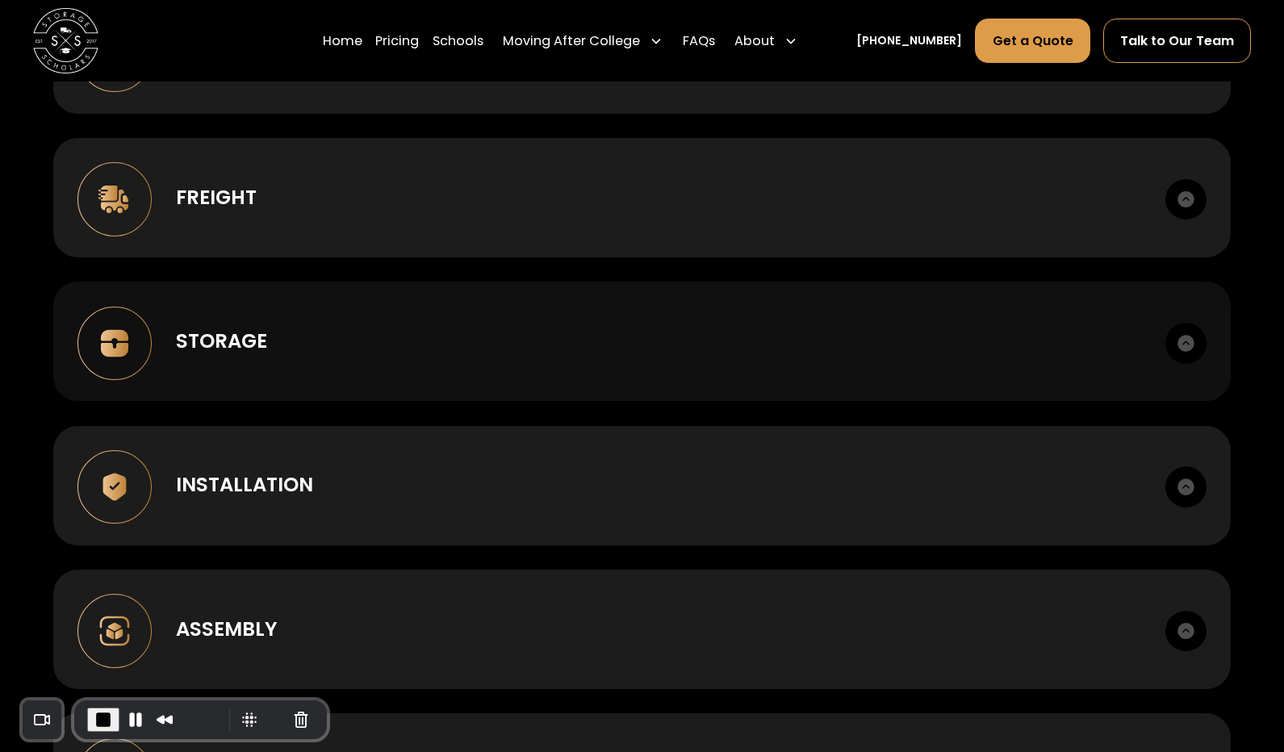
scroll to position [1300, 0]
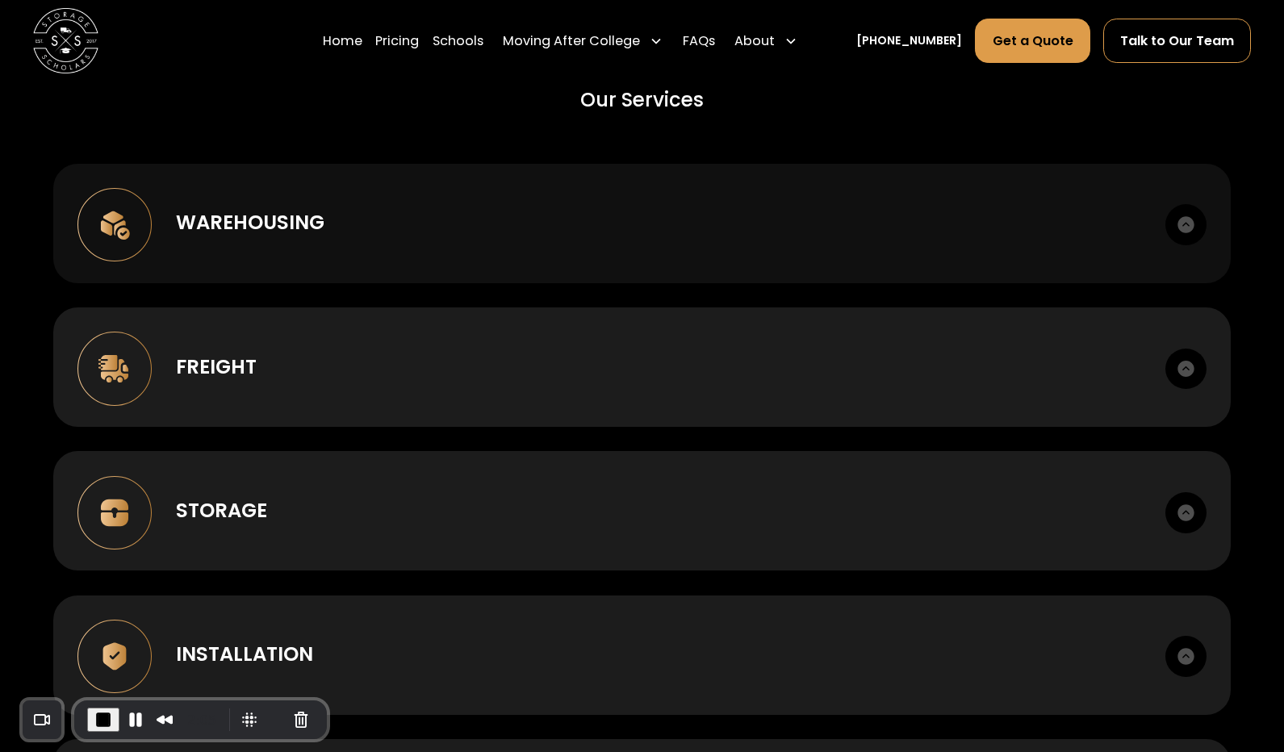
click at [273, 167] on div "Warehousing Short or long term. Cross-dock, palletize, photo records." at bounding box center [641, 223] width 1177 height 119
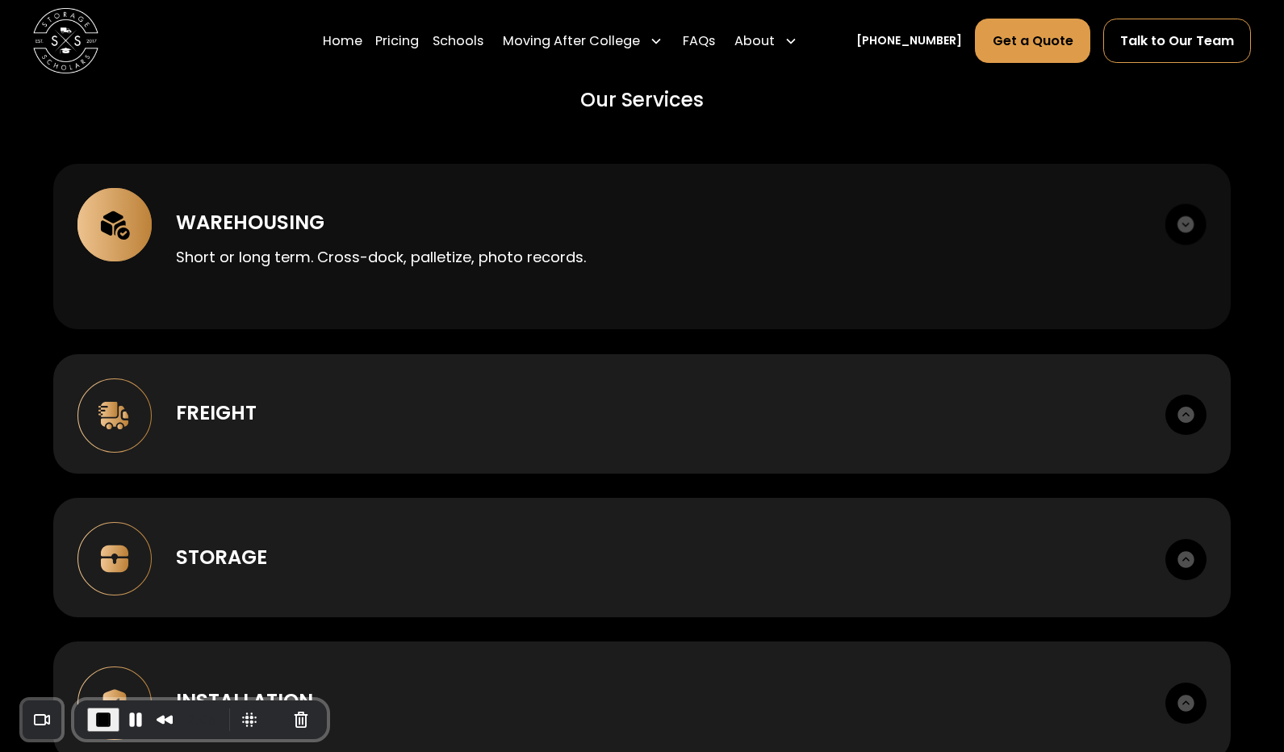
click at [262, 207] on div "Warehousing Short or long term. Cross-dock, palletize, photo records." at bounding box center [641, 247] width 1177 height 166
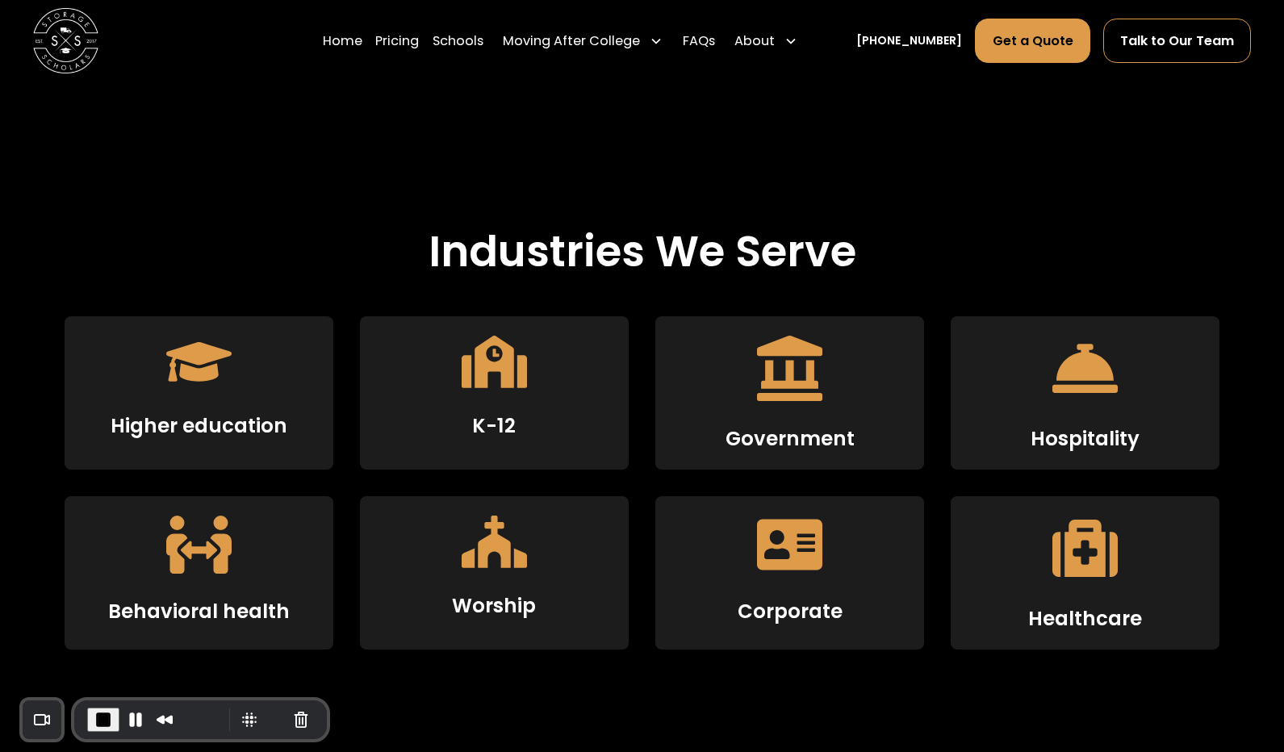
scroll to position [2536, 0]
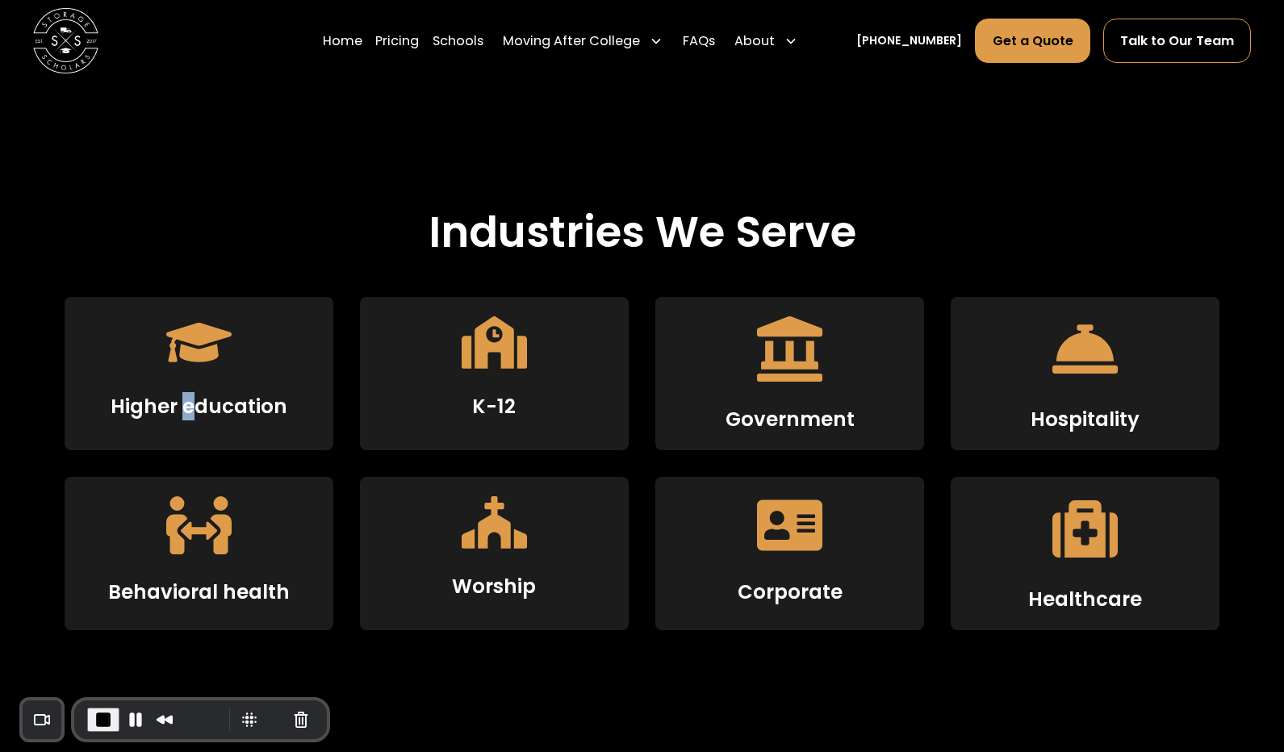
drag, startPoint x: 194, startPoint y: 410, endPoint x: 182, endPoint y: 410, distance: 11.3
click at [182, 410] on h3 "Higher education" at bounding box center [199, 406] width 177 height 23
click at [209, 408] on h3 "Higher education" at bounding box center [199, 406] width 177 height 23
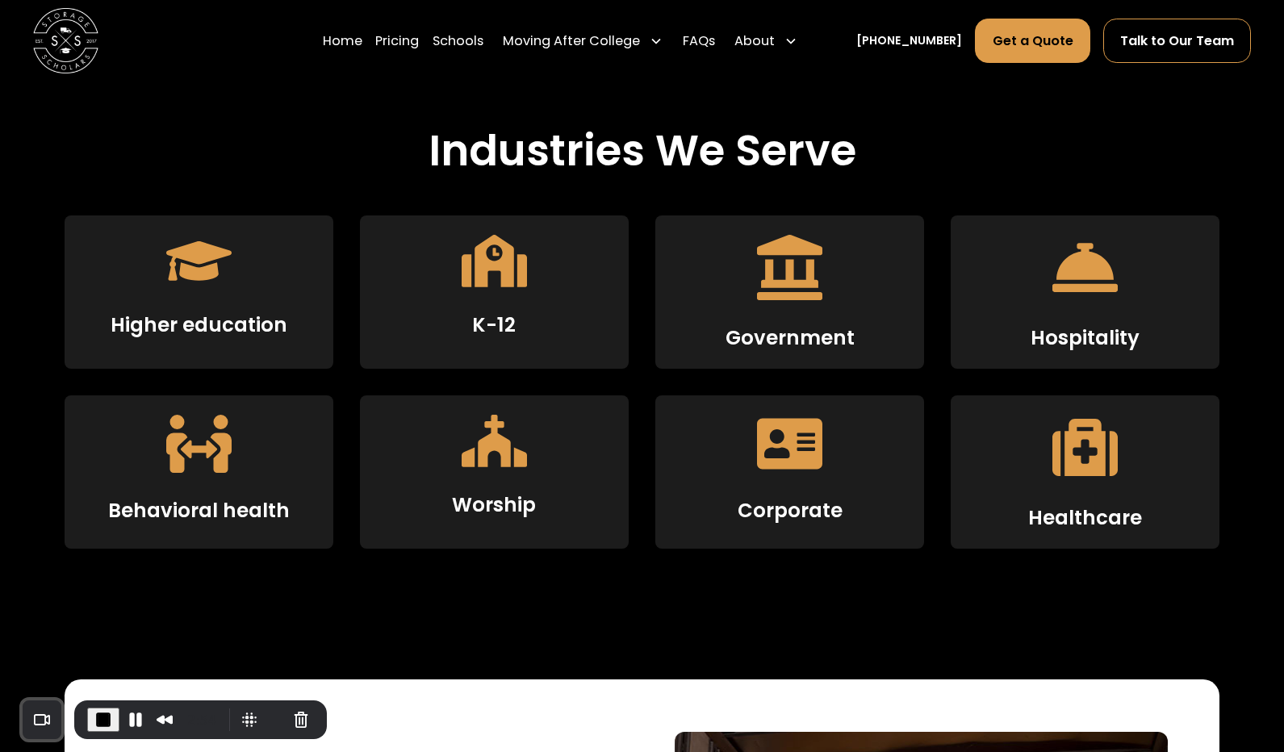
scroll to position [2623, 0]
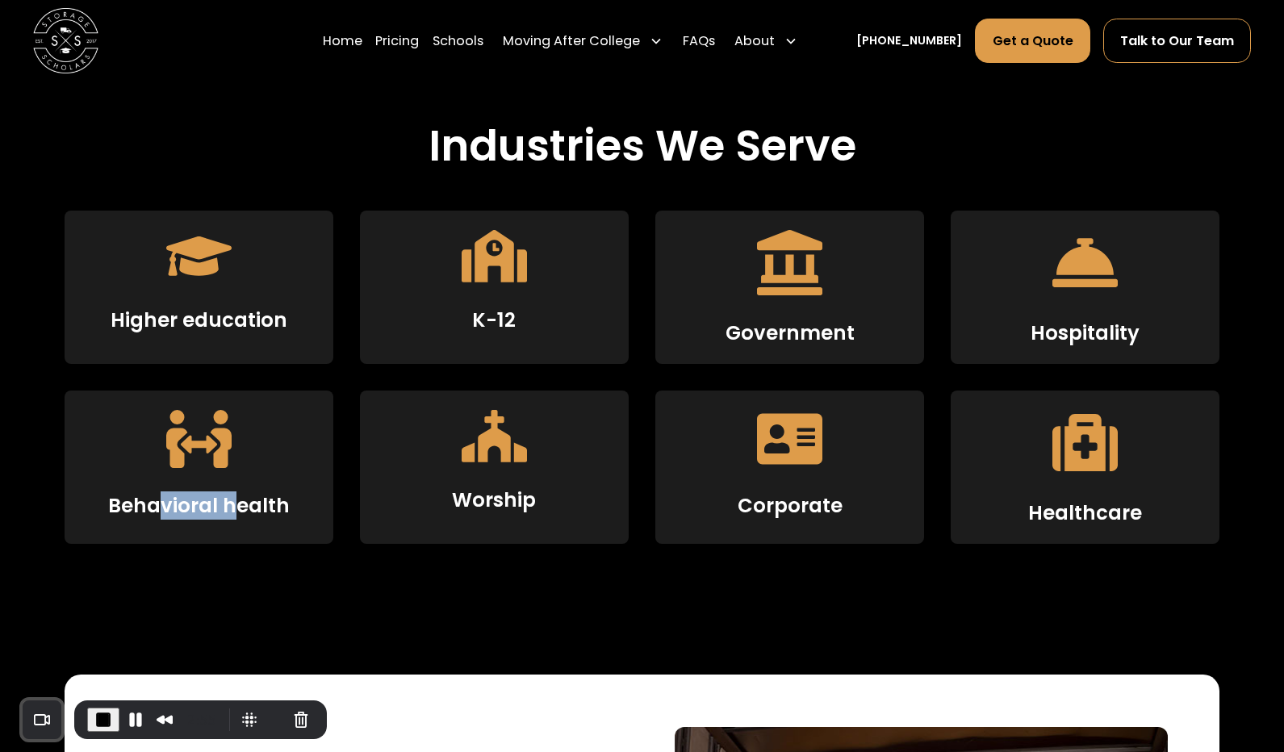
drag, startPoint x: 240, startPoint y: 507, endPoint x: 164, endPoint y: 507, distance: 75.8
click at [164, 507] on h3 "Behavioral health" at bounding box center [199, 505] width 182 height 23
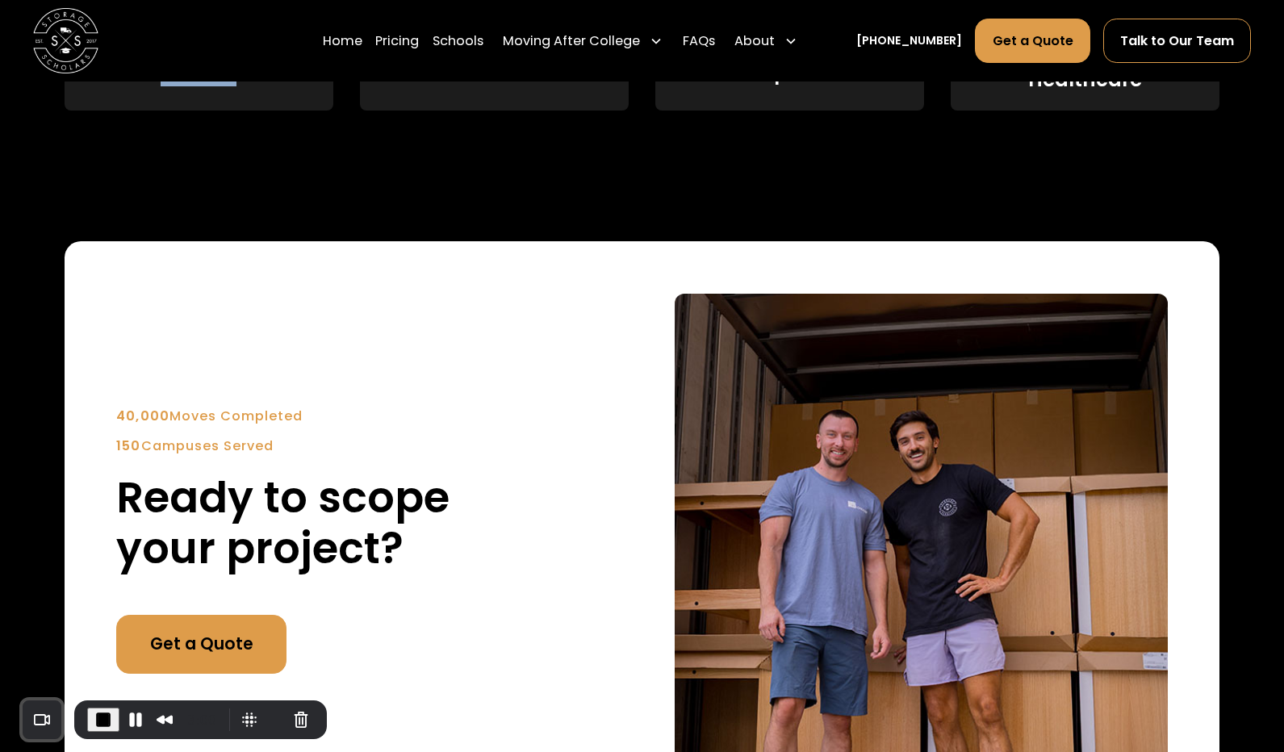
scroll to position [3122, 0]
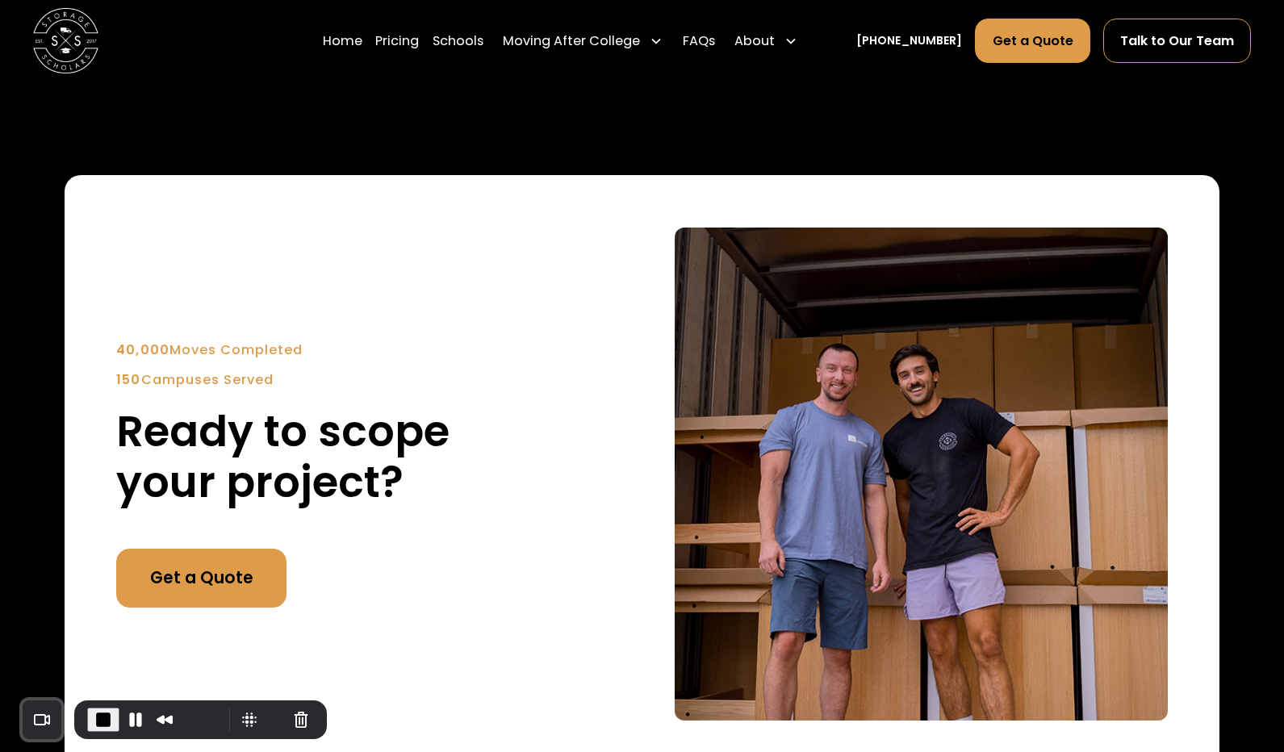
drag, startPoint x: 303, startPoint y: 377, endPoint x: 86, endPoint y: 345, distance: 219.3
click at [86, 345] on div "40,000 Moves Completed 150 Campuses Served Ready to scope your project? Get a Q…" at bounding box center [642, 473] width 1155 height 597
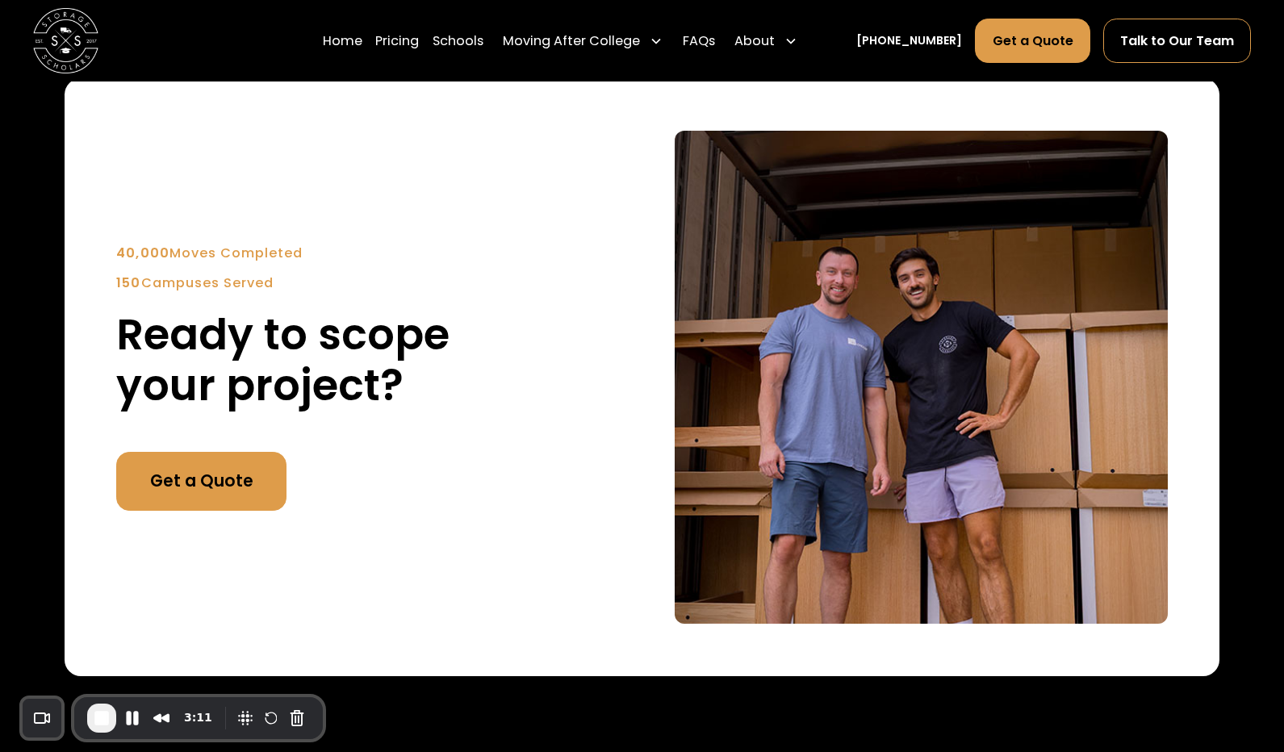
click at [235, 485] on link "Get a Quote" at bounding box center [201, 481] width 170 height 59
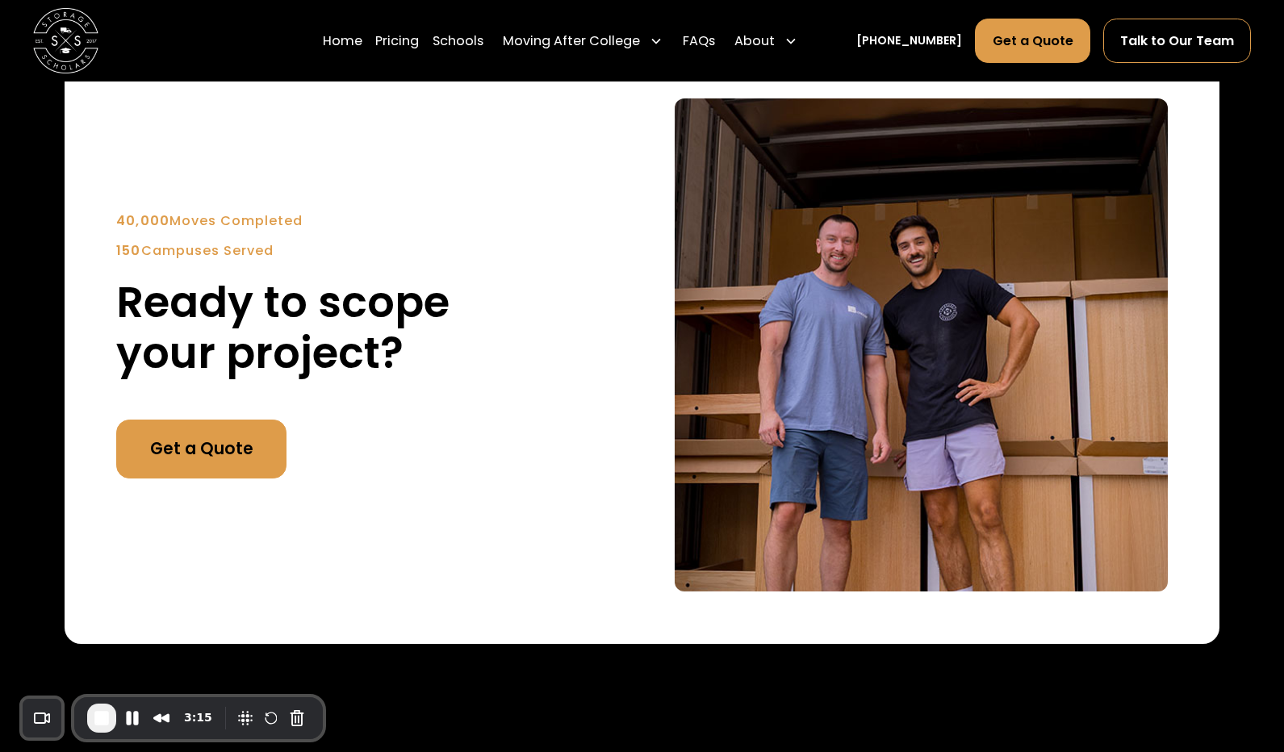
scroll to position [3246, 0]
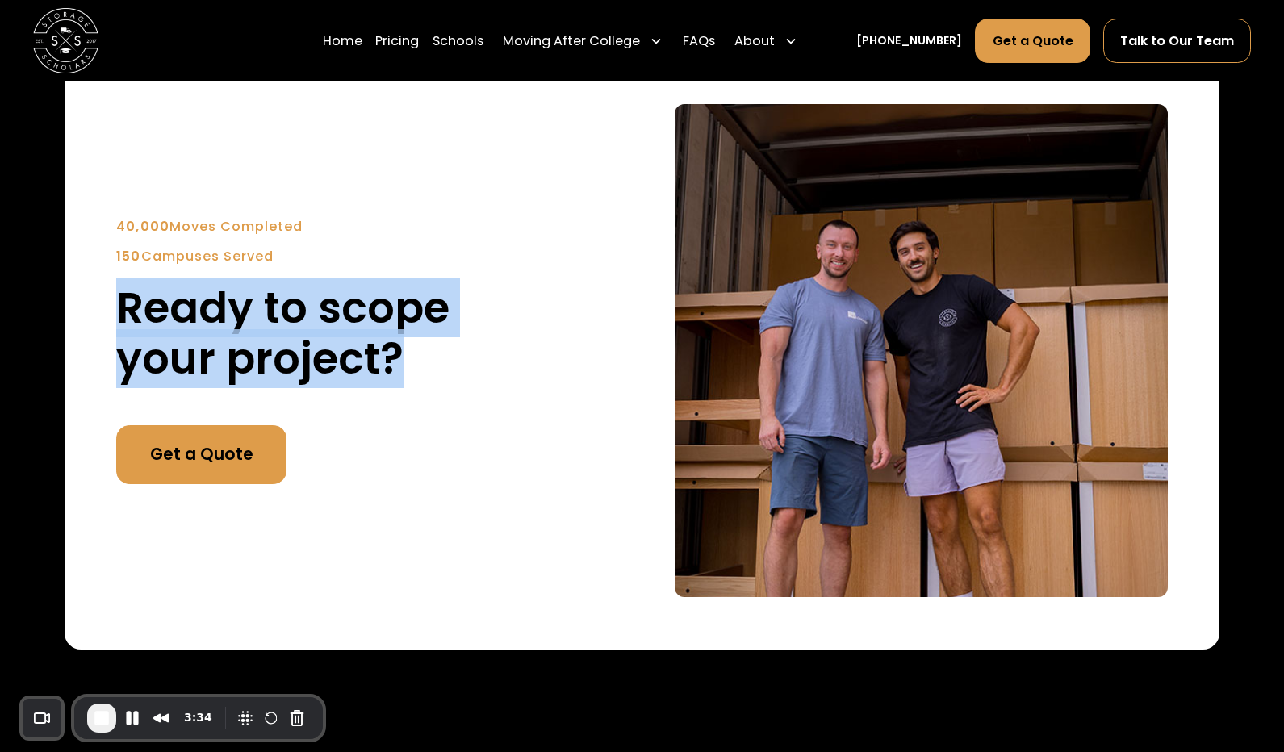
drag, startPoint x: 123, startPoint y: 298, endPoint x: 407, endPoint y: 353, distance: 289.1
click at [407, 353] on h2 "Ready to scope your project?" at bounding box center [362, 333] width 493 height 102
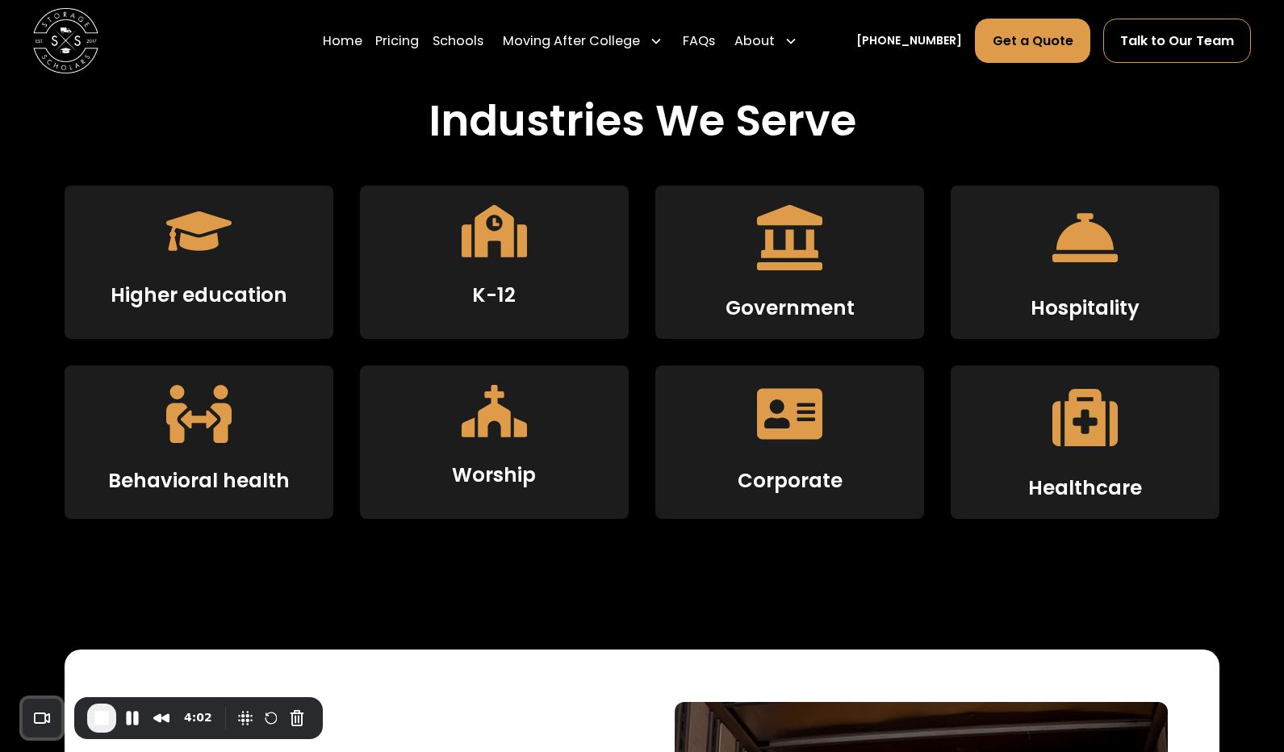
scroll to position [2677, 0]
